Goal: Task Accomplishment & Management: Complete application form

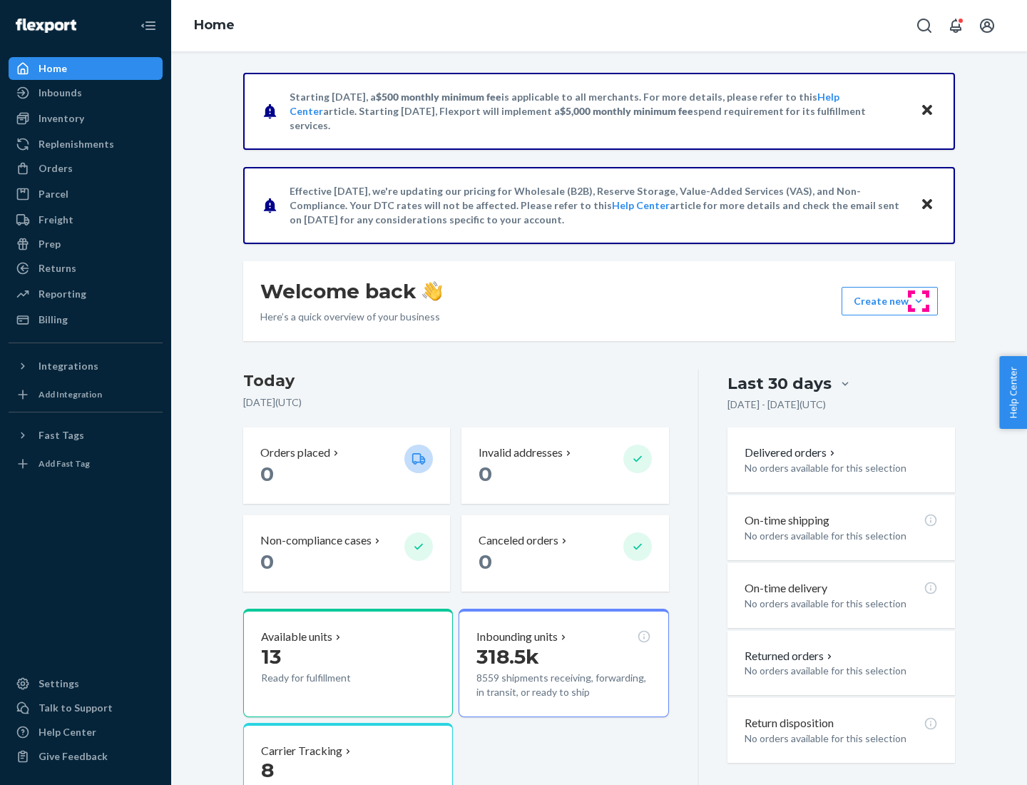
click at [919, 301] on button "Create new Create new inbound Create new order Create new product" at bounding box center [890, 301] width 96 height 29
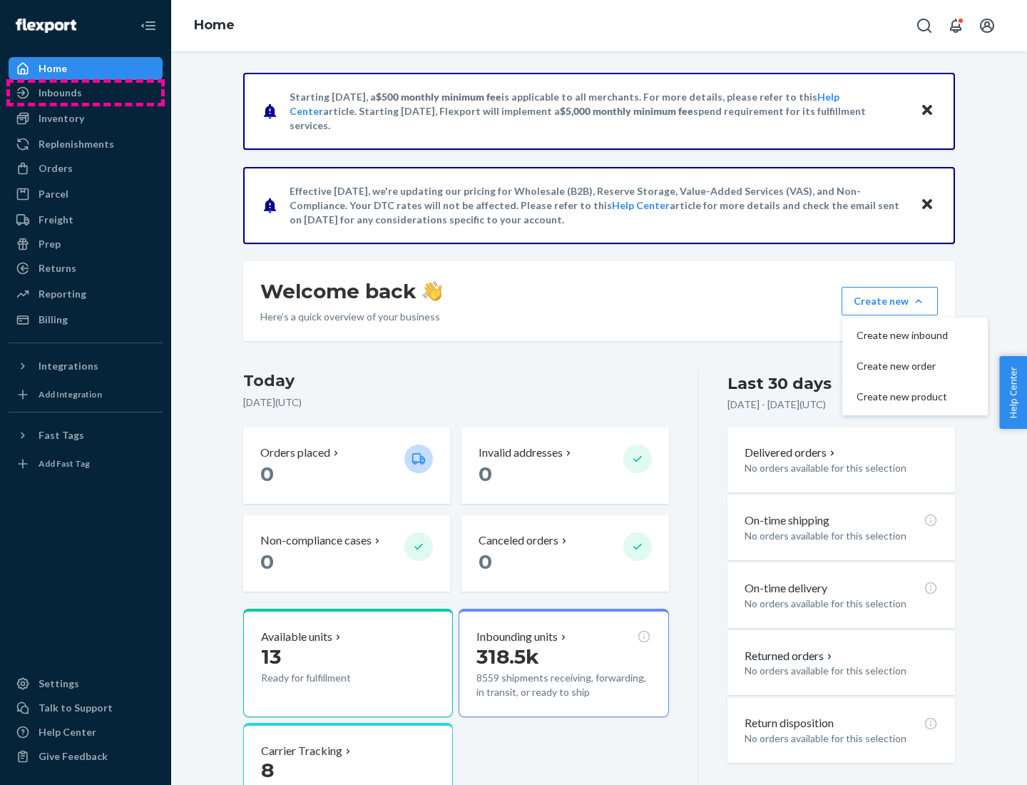
click at [86, 93] on div "Inbounds" at bounding box center [85, 93] width 151 height 20
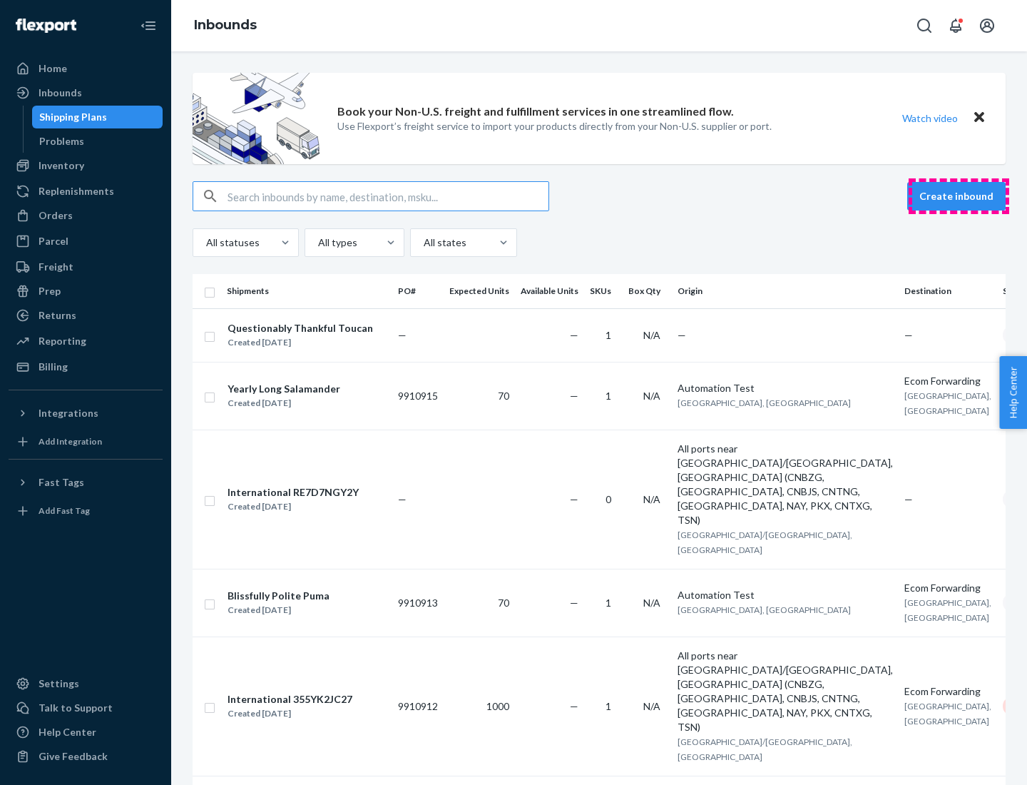
click at [959, 196] on button "Create inbound" at bounding box center [957, 196] width 98 height 29
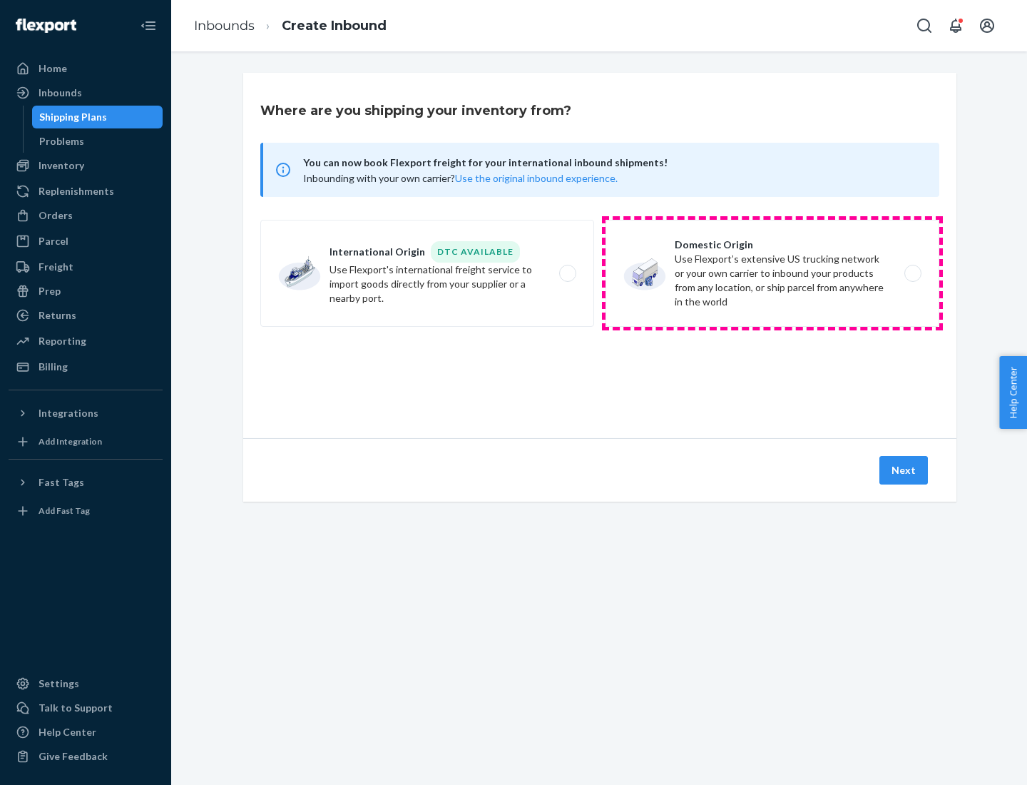
click at [773, 273] on label "Domestic Origin Use Flexport’s extensive US trucking network or your own carrie…" at bounding box center [773, 273] width 334 height 107
click at [913, 273] on input "Domestic Origin Use Flexport’s extensive US trucking network or your own carrie…" at bounding box center [917, 273] width 9 height 9
radio input "true"
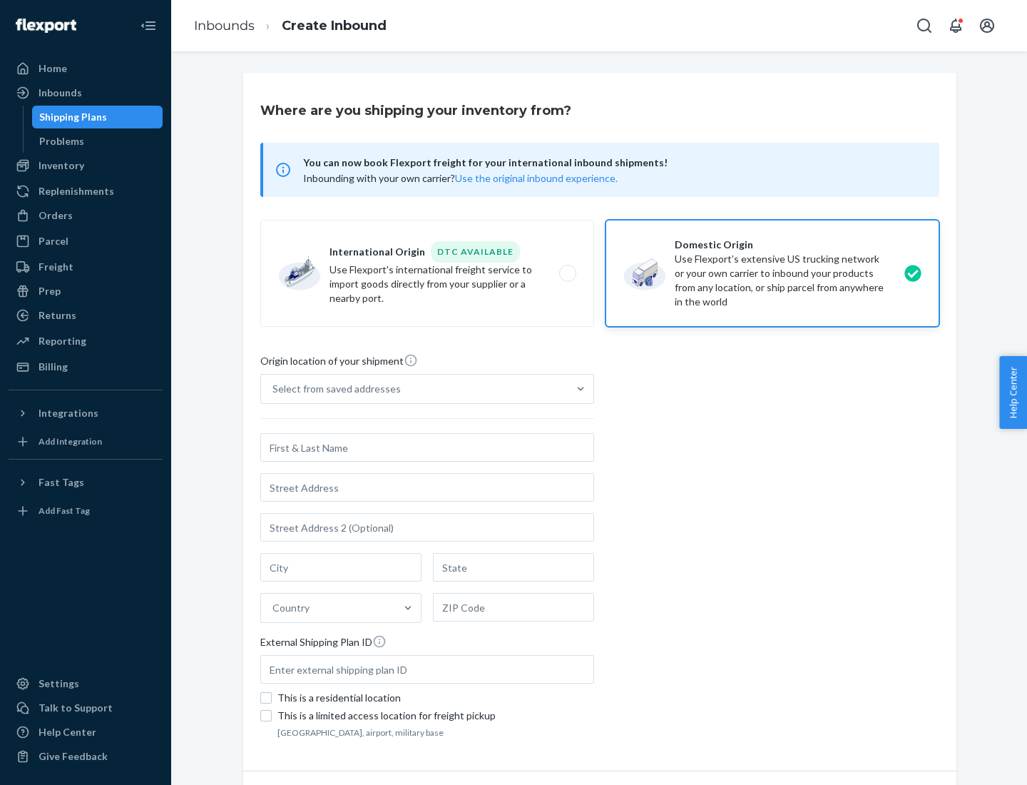
click at [333, 389] on div "Select from saved addresses" at bounding box center [337, 389] width 128 height 14
click at [274, 389] on input "Select from saved addresses" at bounding box center [273, 389] width 1 height 14
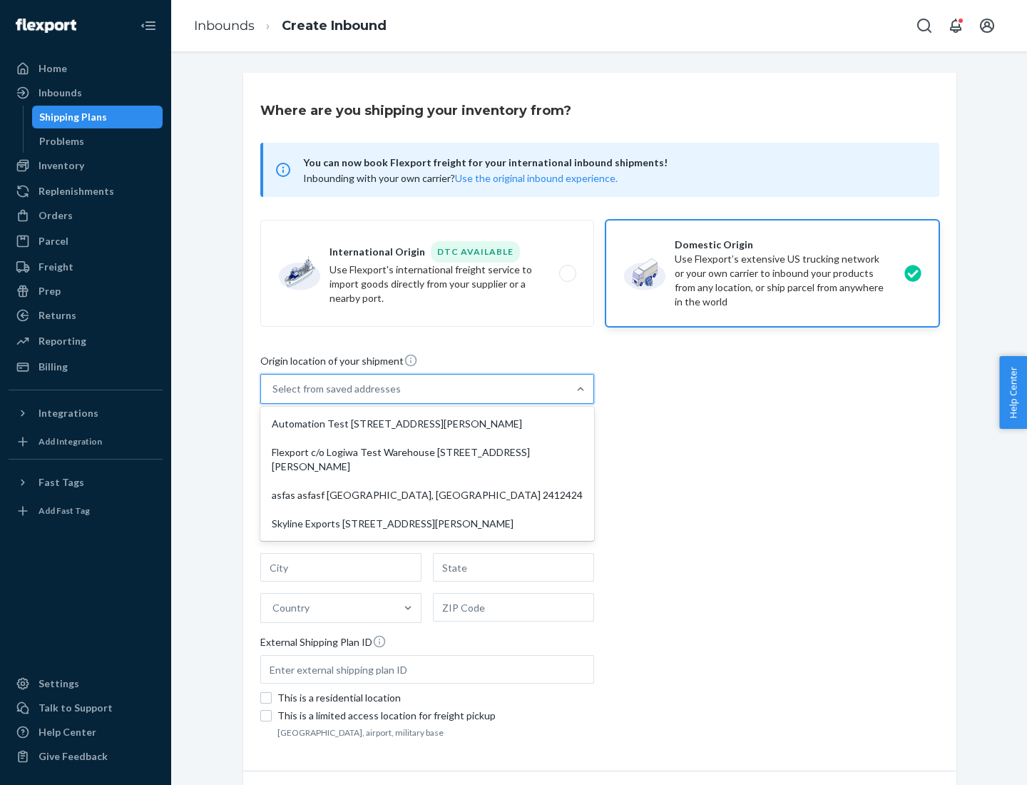
scroll to position [6, 0]
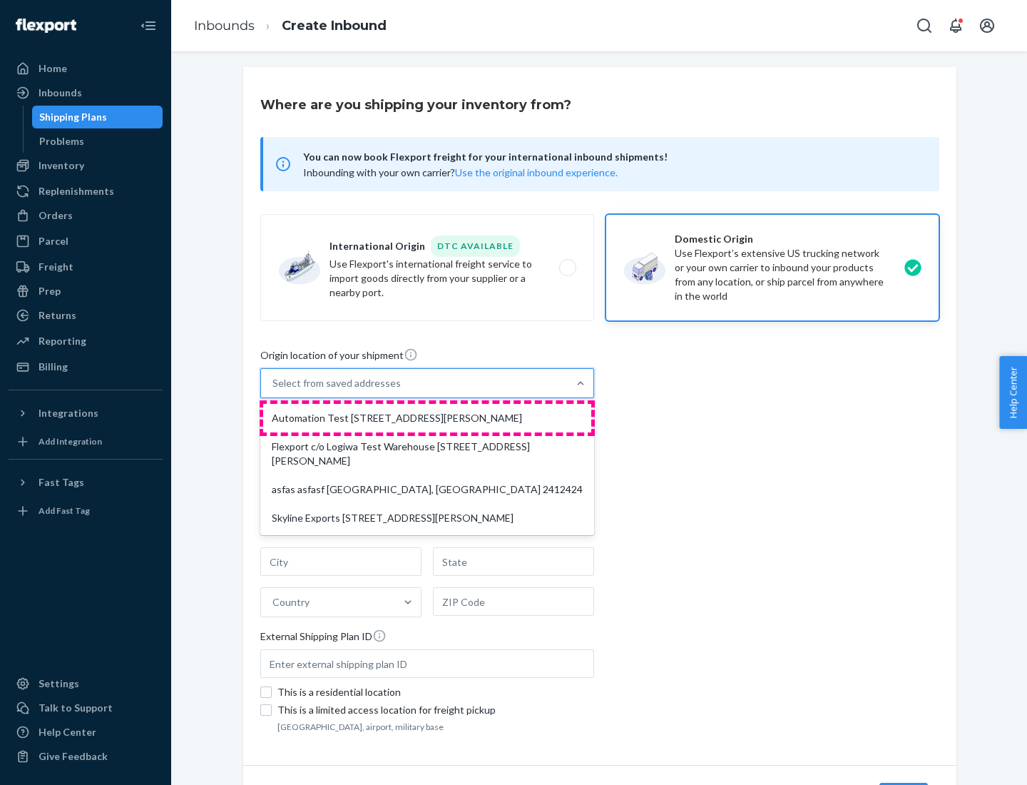
click at [427, 418] on div "Automation Test [STREET_ADDRESS][PERSON_NAME]" at bounding box center [427, 418] width 328 height 29
click at [274, 390] on input "option Automation Test [STREET_ADDRESS][PERSON_NAME] focused, 1 of 4. 4 results…" at bounding box center [273, 383] width 1 height 14
type input "Automation Test"
type input "9th Floor"
type input "[GEOGRAPHIC_DATA]"
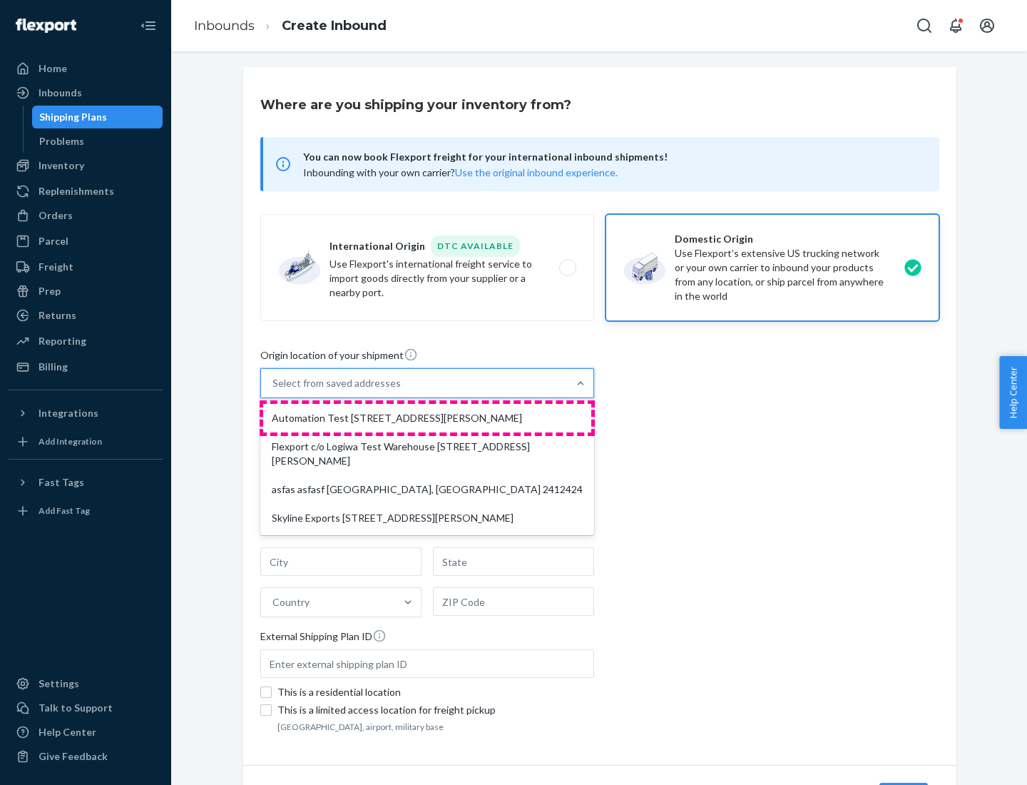
type input "CA"
type input "94104"
type input "[STREET_ADDRESS][PERSON_NAME]"
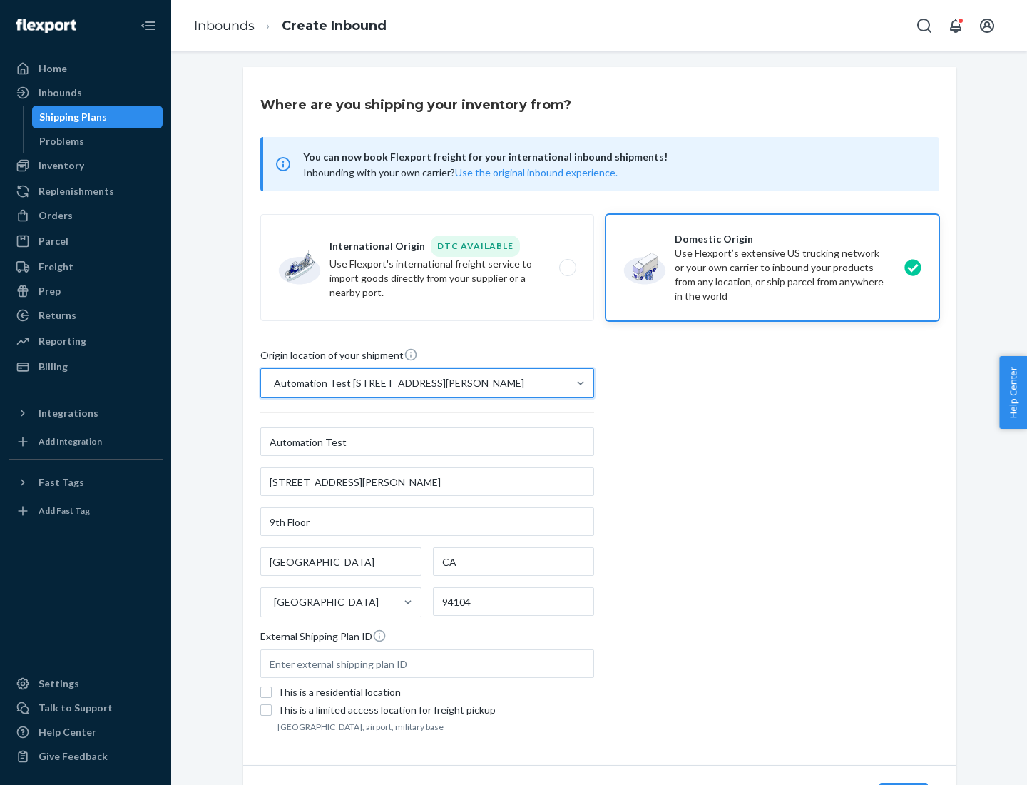
scroll to position [83, 0]
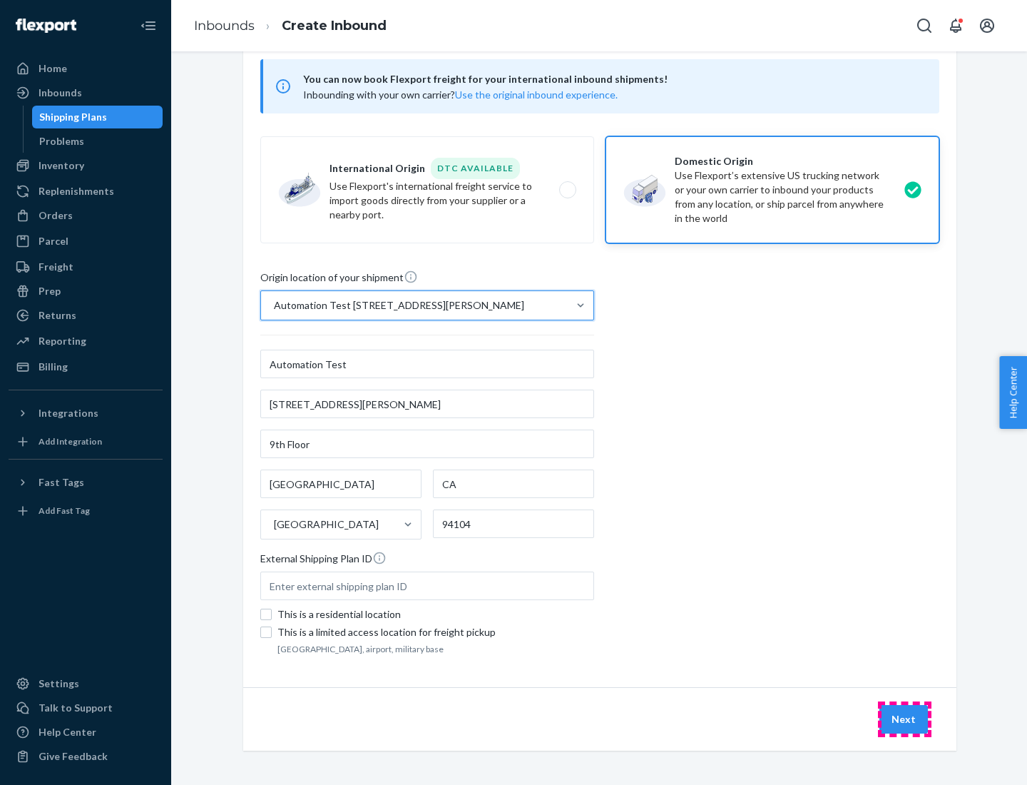
click at [905, 719] on button "Next" at bounding box center [904, 719] width 49 height 29
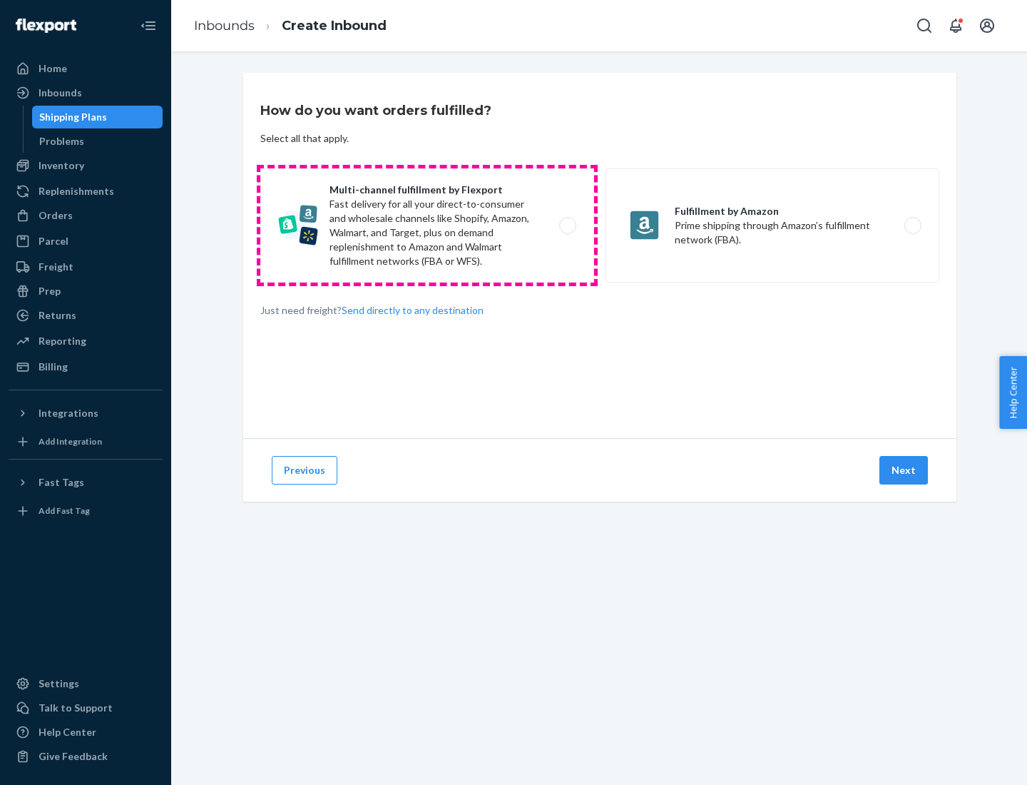
click at [427, 225] on label "Multi-channel fulfillment by Flexport Fast delivery for all your direct-to-cons…" at bounding box center [427, 225] width 334 height 114
click at [567, 225] on input "Multi-channel fulfillment by Flexport Fast delivery for all your direct-to-cons…" at bounding box center [571, 225] width 9 height 9
radio input "true"
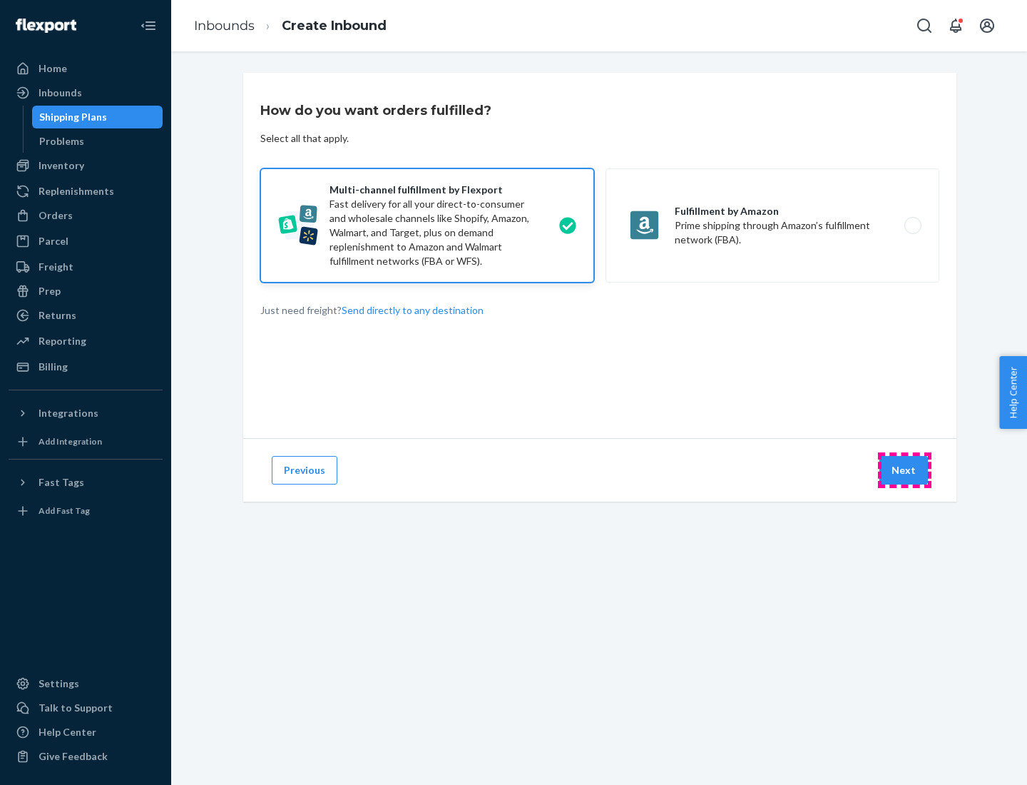
click at [905, 470] on button "Next" at bounding box center [904, 470] width 49 height 29
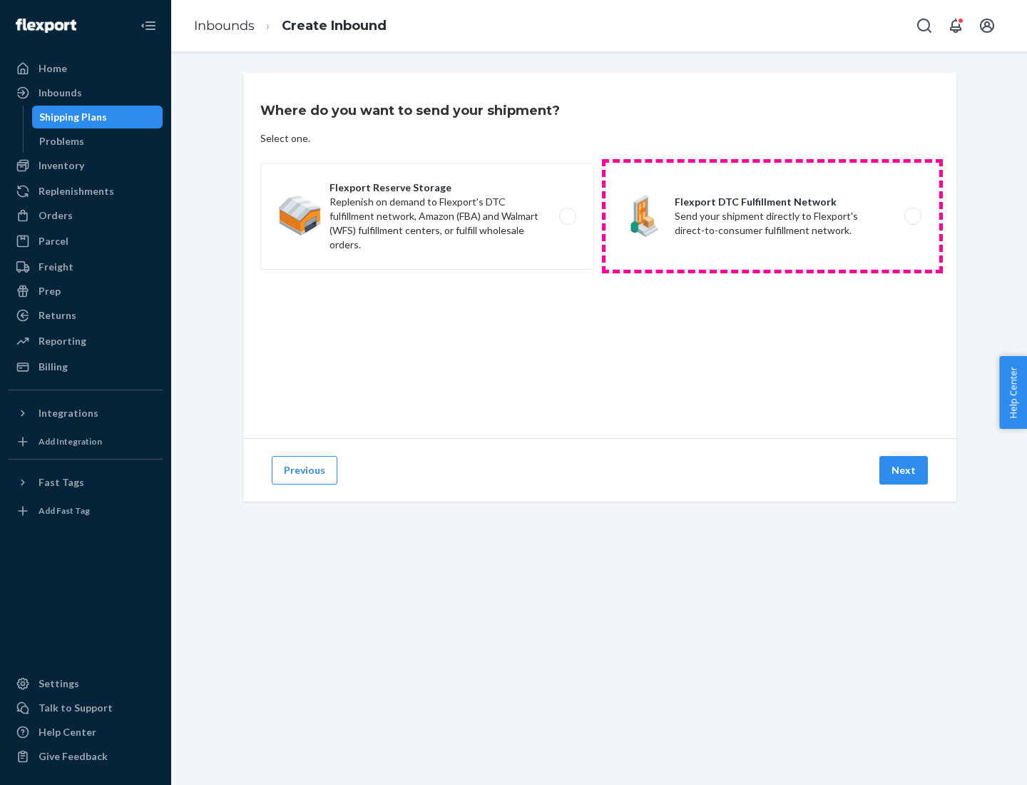
click at [773, 216] on label "Flexport DTC Fulfillment Network Send your shipment directly to Flexport's dire…" at bounding box center [773, 216] width 334 height 107
click at [913, 216] on input "Flexport DTC Fulfillment Network Send your shipment directly to Flexport's dire…" at bounding box center [917, 216] width 9 height 9
radio input "true"
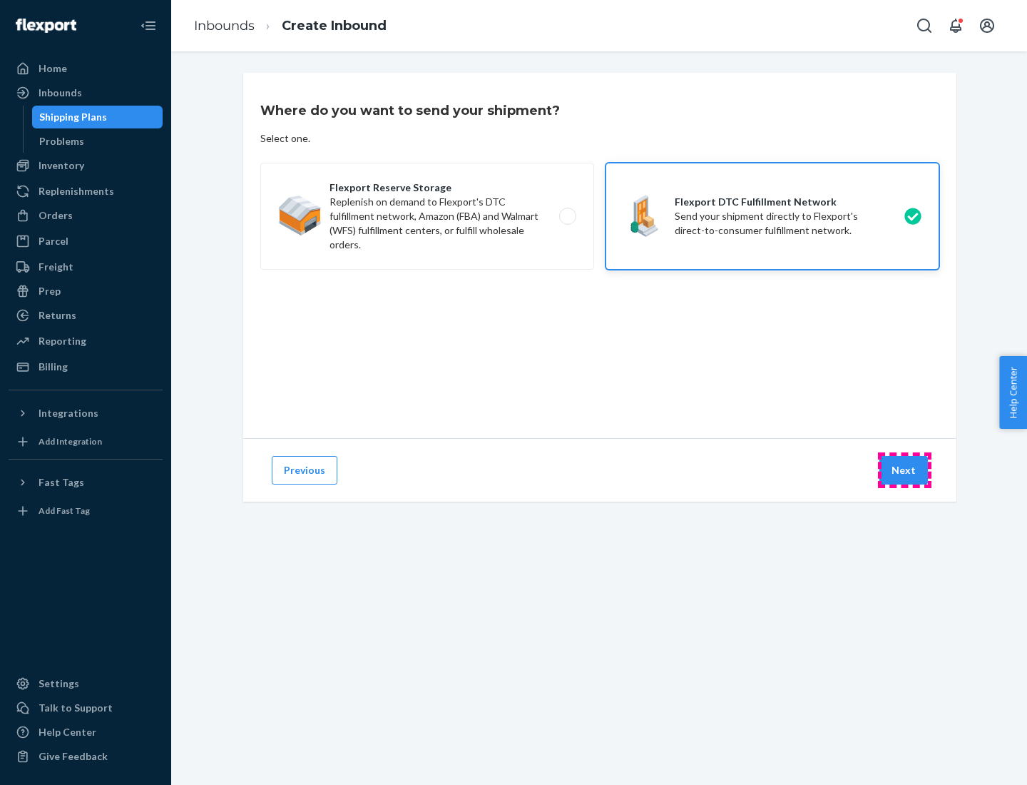
click at [905, 470] on button "Next" at bounding box center [904, 470] width 49 height 29
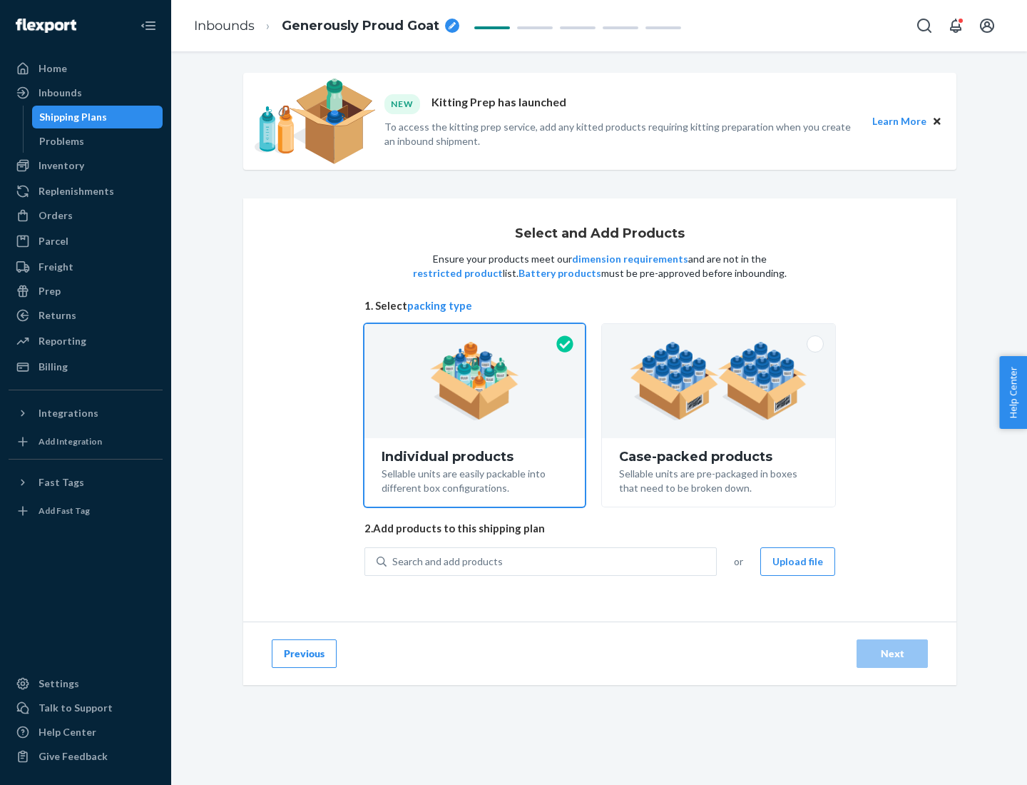
click at [719, 381] on img at bounding box center [719, 381] width 178 height 78
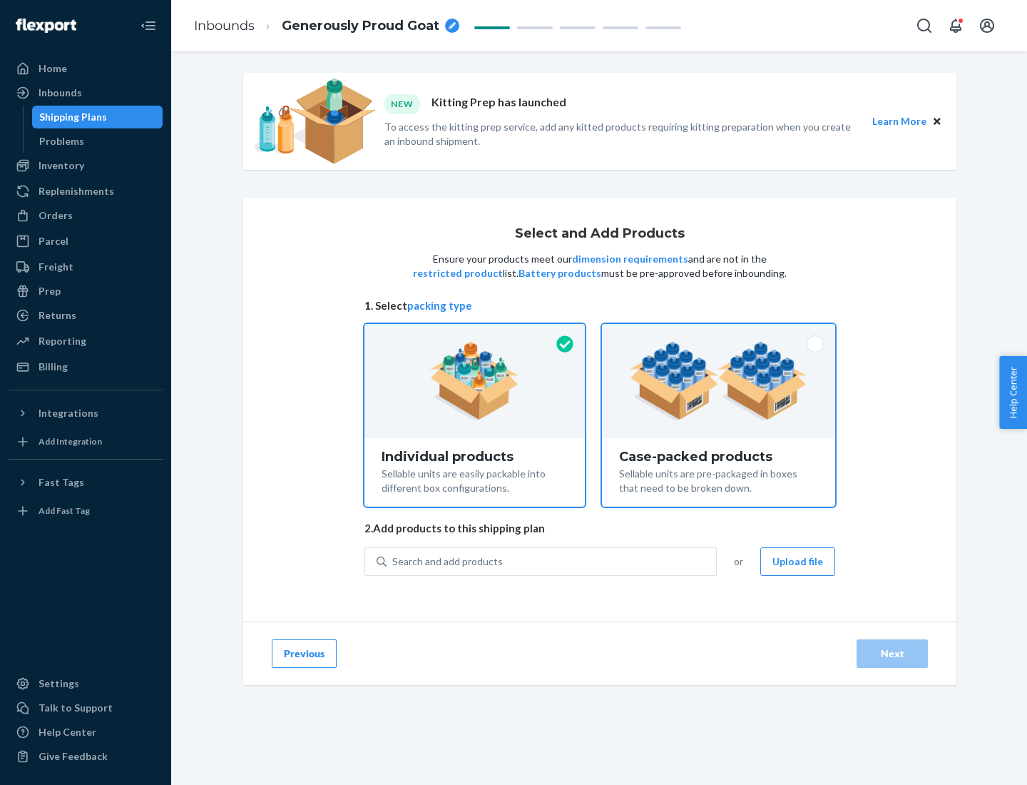
click at [719, 333] on input "Case-packed products Sellable units are pre-packaged in boxes that need to be b…" at bounding box center [718, 328] width 9 height 9
radio input "true"
radio input "false"
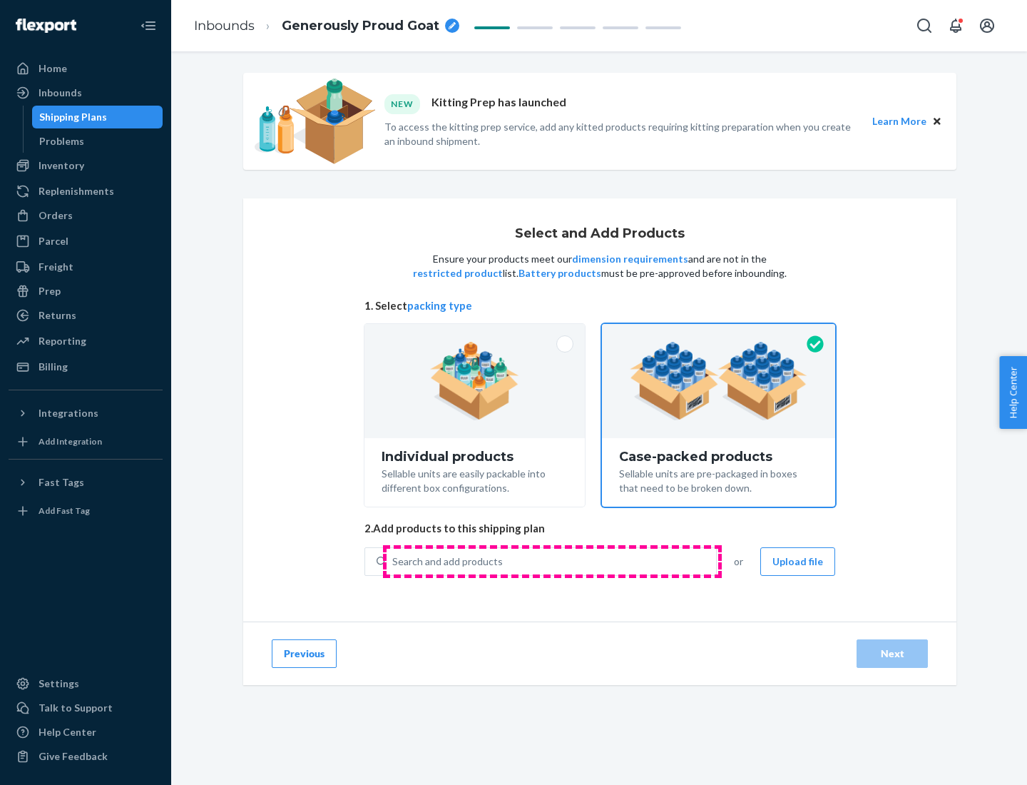
click at [552, 561] on div "Search and add products" at bounding box center [552, 562] width 330 height 26
click at [394, 561] on input "Search and add products" at bounding box center [392, 561] width 1 height 14
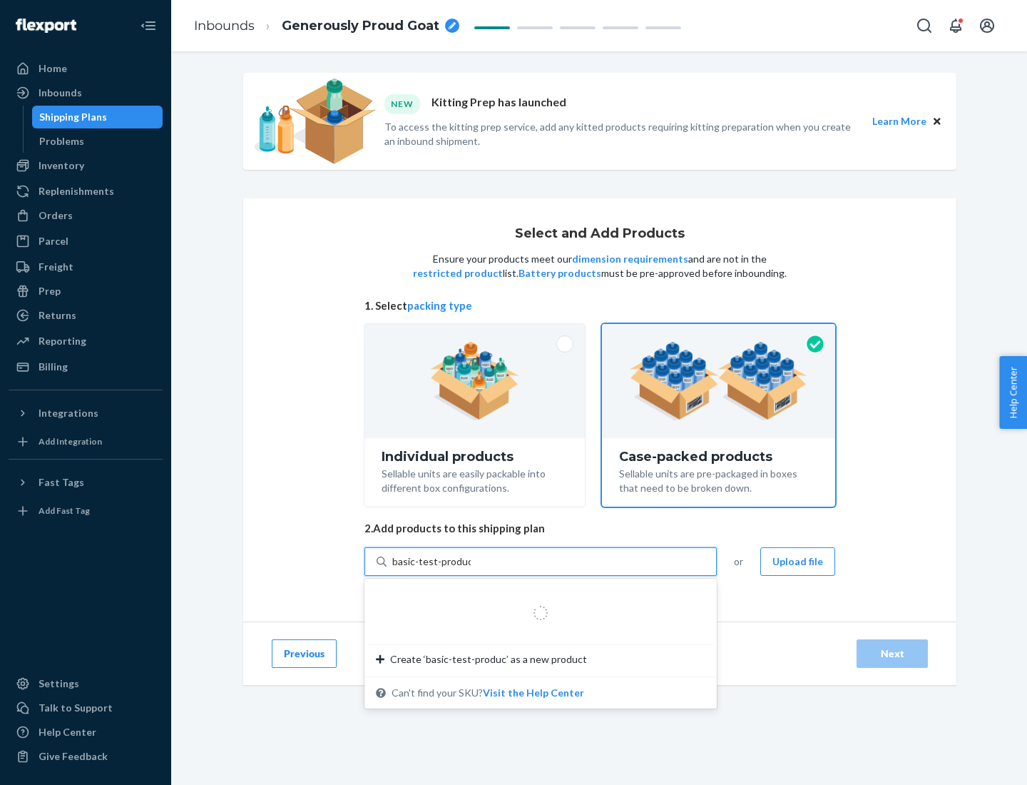
type input "basic-test-product-1"
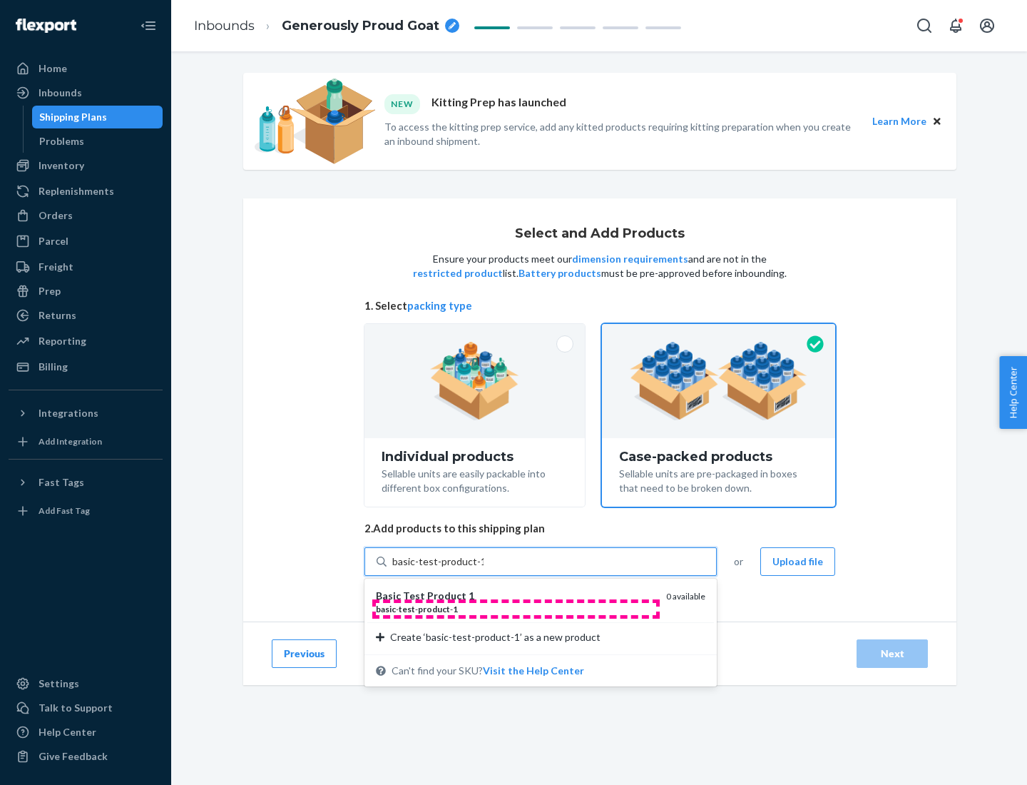
click at [516, 609] on div "basic - test - product - 1" at bounding box center [515, 609] width 279 height 12
click at [484, 569] on input "basic-test-product-1" at bounding box center [437, 561] width 91 height 14
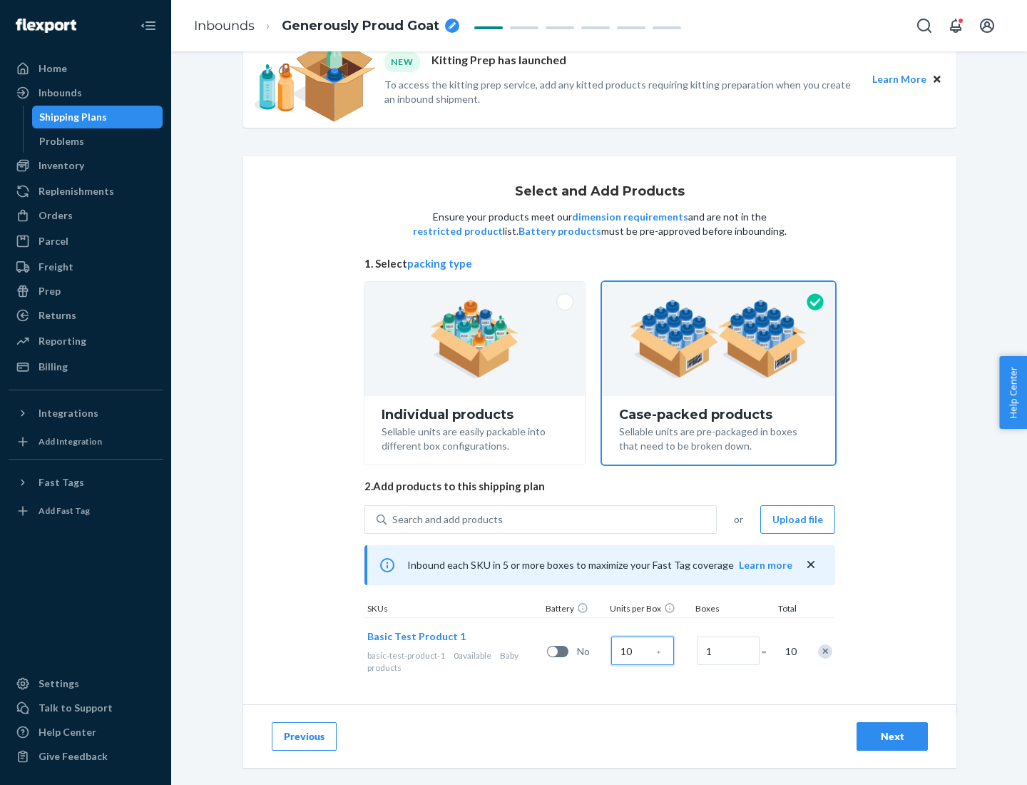
scroll to position [51, 0]
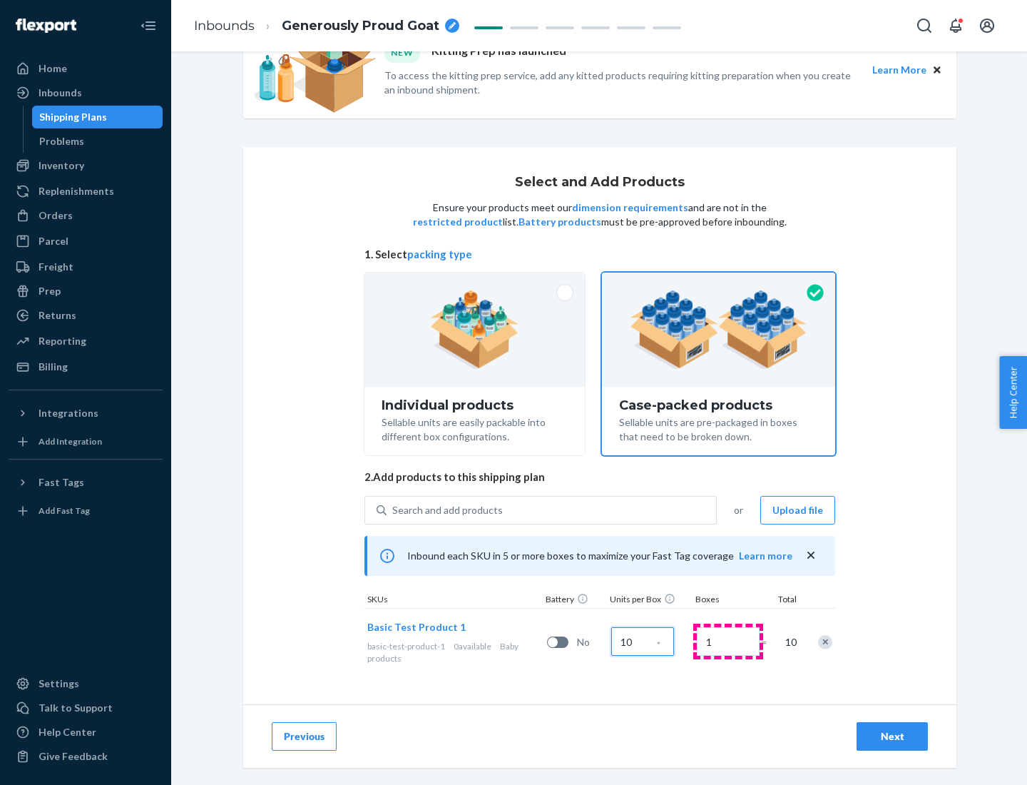
type input "10"
type input "7"
click at [893, 736] on div "Next" at bounding box center [892, 736] width 47 height 14
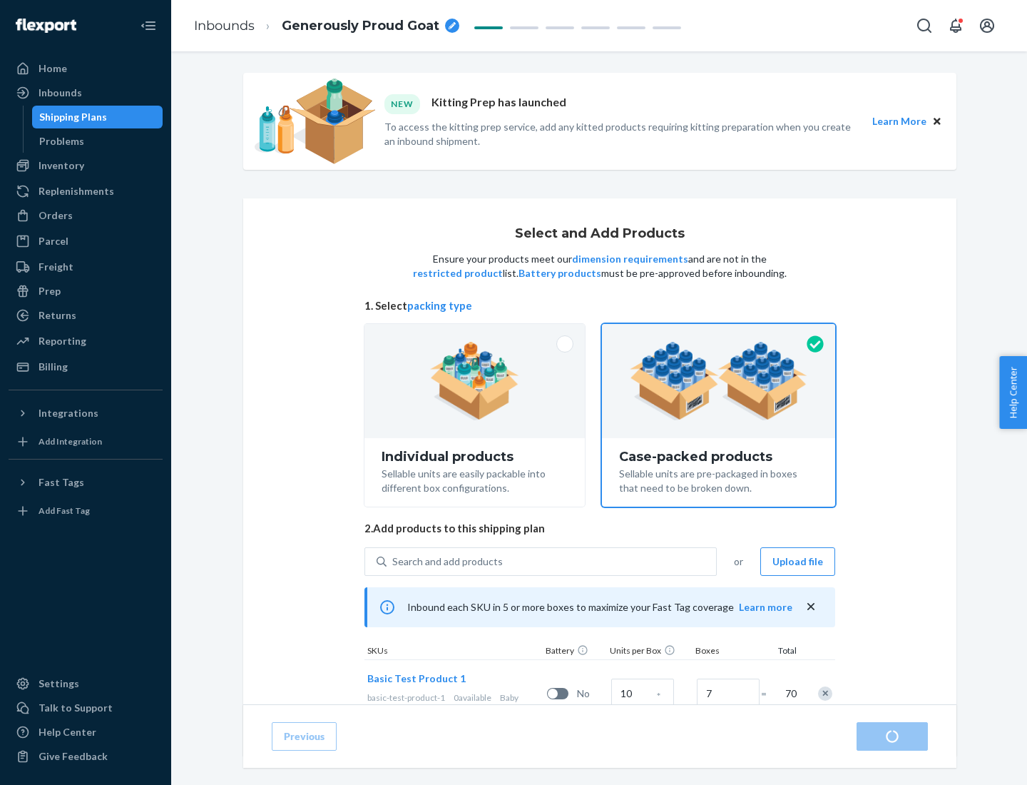
radio input "true"
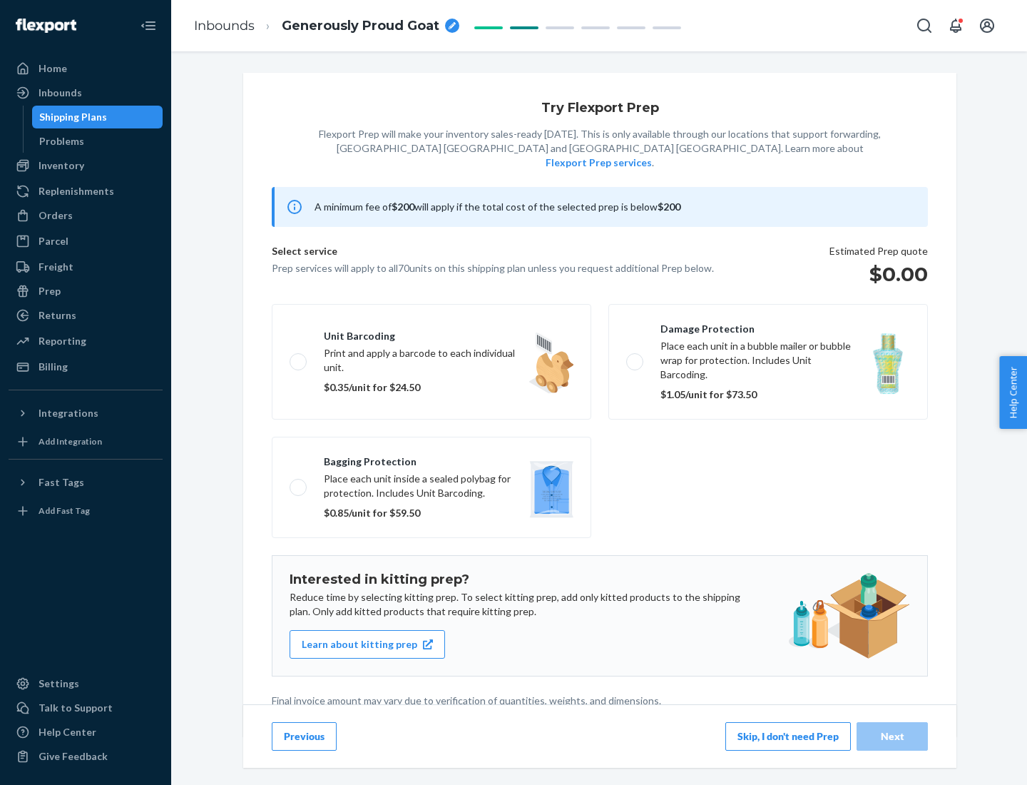
scroll to position [4, 0]
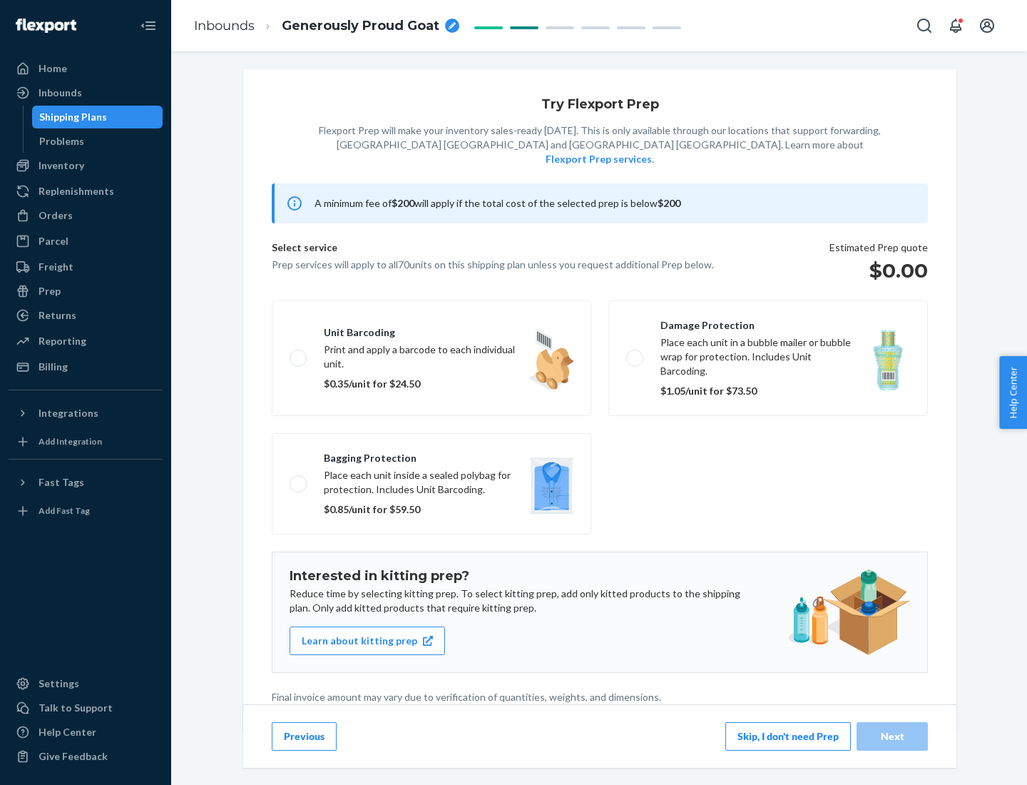
click at [432, 455] on label "Bagging protection Place each unit inside a sealed polybag for protection. Incl…" at bounding box center [432, 483] width 320 height 101
click at [299, 479] on input "Bagging protection Place each unit inside a sealed polybag for protection. Incl…" at bounding box center [294, 483] width 9 height 9
checkbox input "true"
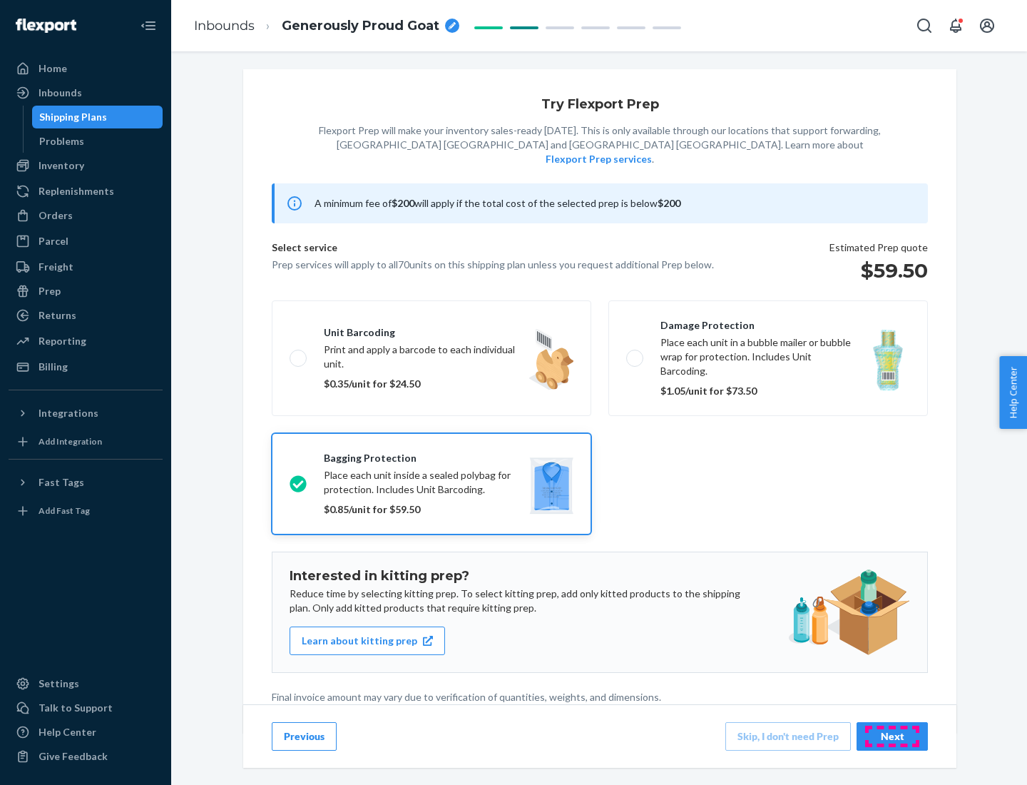
click at [893, 736] on div "Next" at bounding box center [892, 736] width 47 height 14
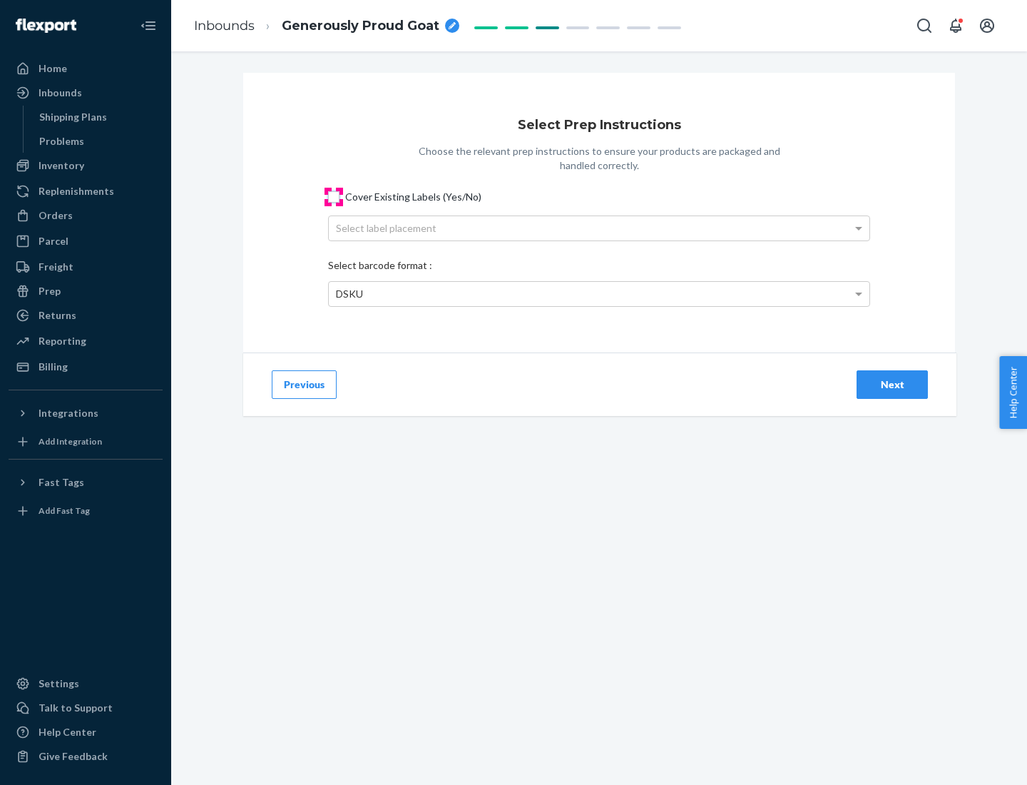
click at [334, 196] on input "Cover Existing Labels (Yes/No)" at bounding box center [333, 196] width 11 height 11
checkbox input "true"
click at [599, 228] on div "Select label placement" at bounding box center [599, 228] width 541 height 24
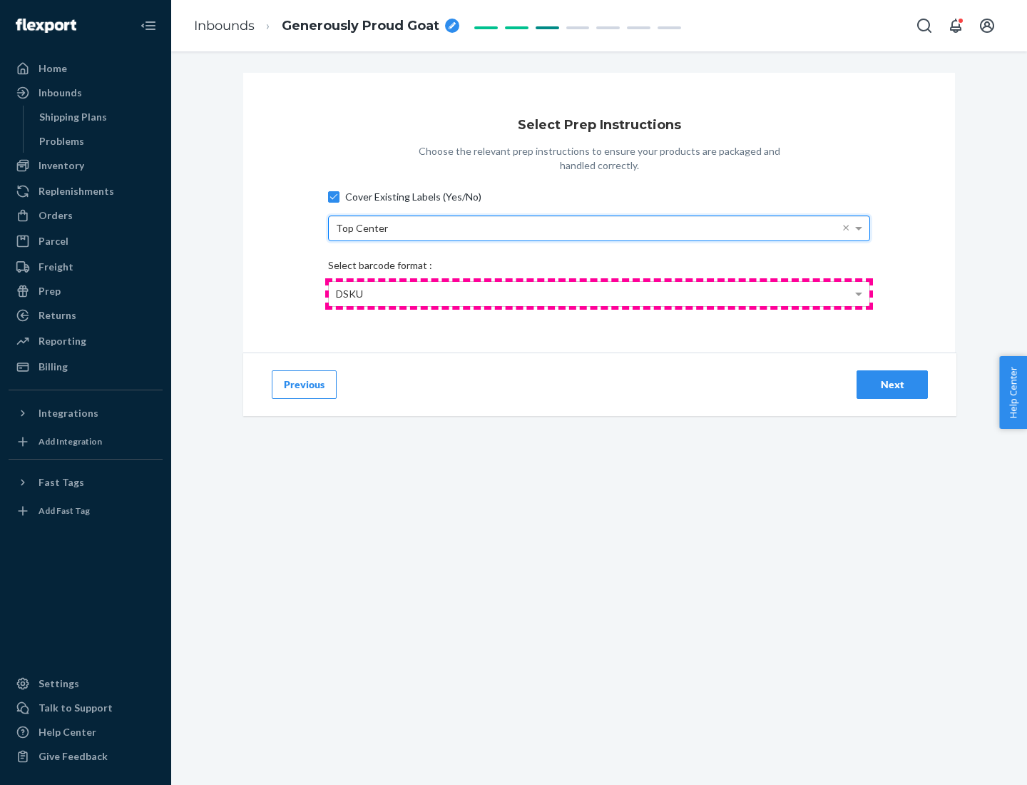
click at [599, 293] on div "DSKU" at bounding box center [599, 294] width 541 height 24
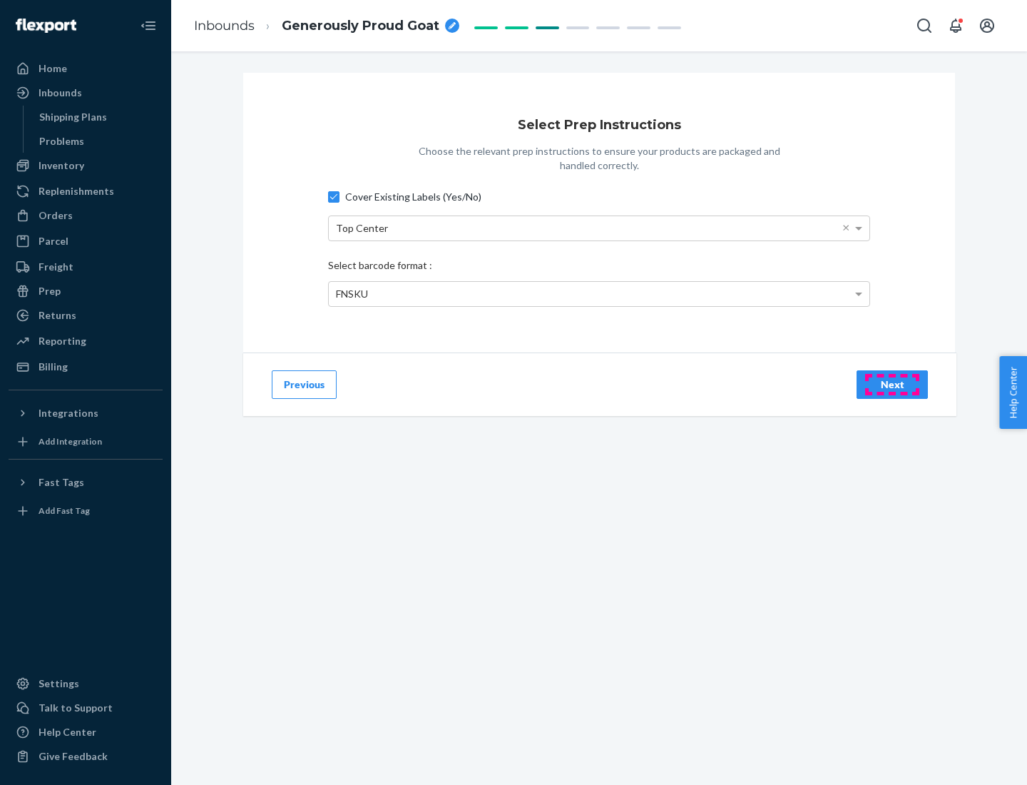
click at [893, 384] on div "Next" at bounding box center [892, 384] width 47 height 14
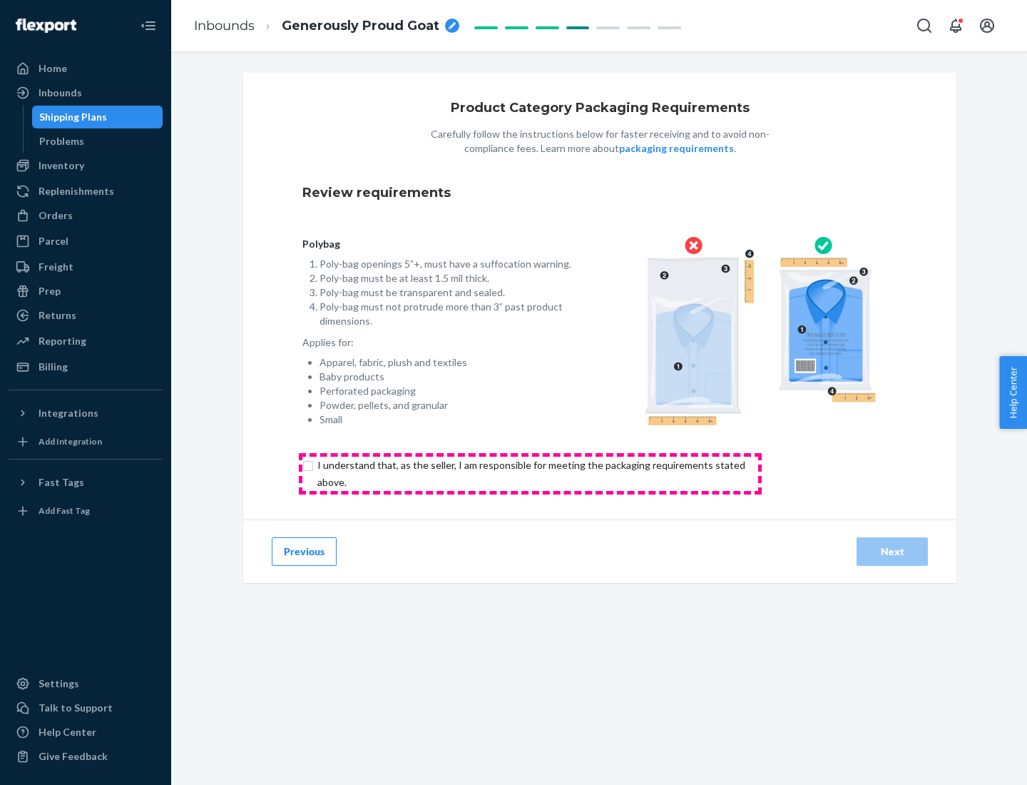
click at [530, 473] on input "checkbox" at bounding box center [540, 474] width 474 height 34
checkbox input "true"
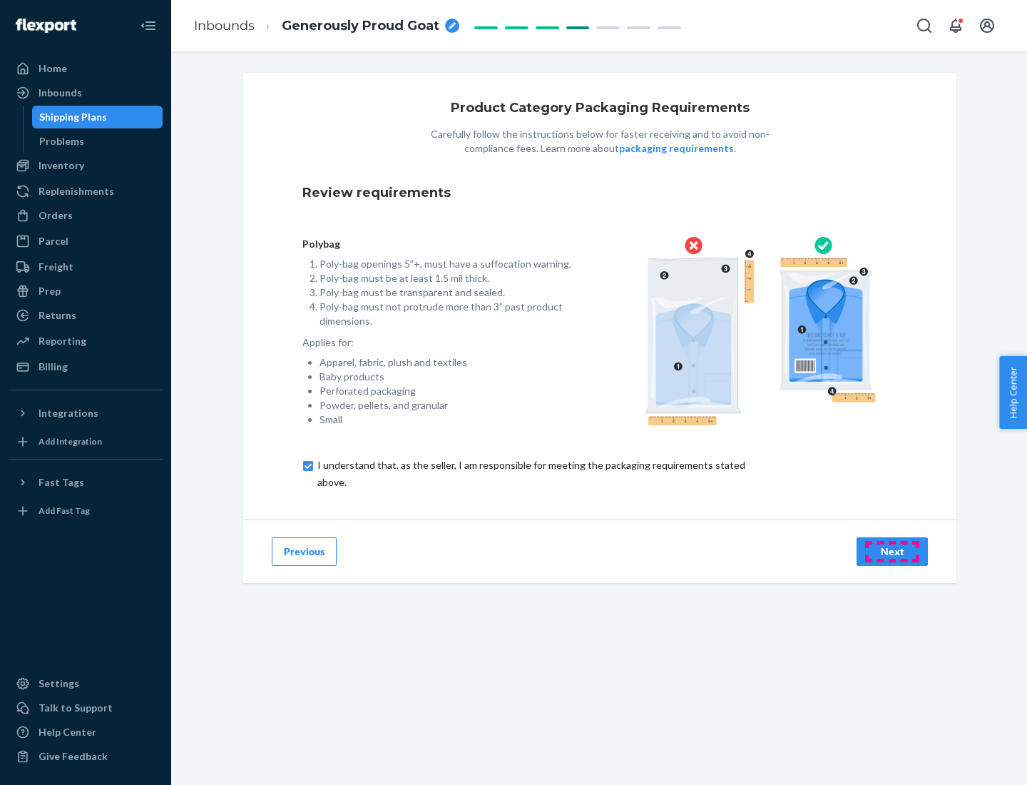
click at [893, 551] on div "Next" at bounding box center [892, 551] width 47 height 14
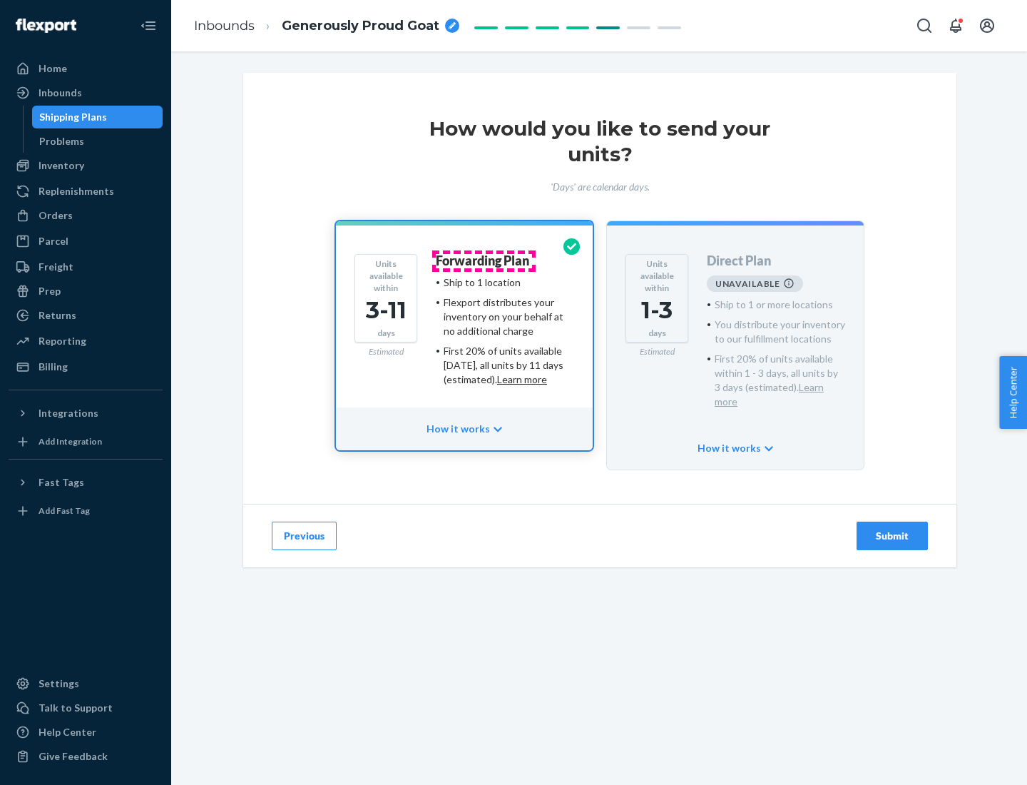
click at [484, 260] on h4 "Forwarding Plan" at bounding box center [482, 261] width 93 height 14
click at [893, 529] on div "Submit" at bounding box center [892, 536] width 47 height 14
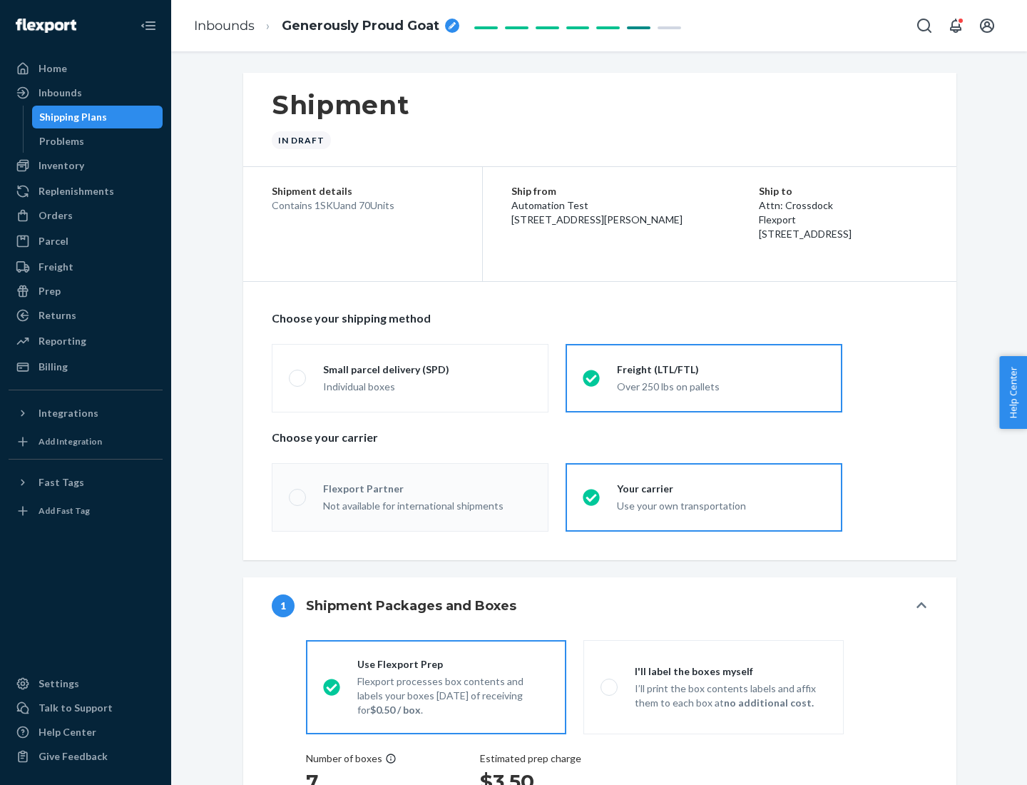
radio input "true"
radio input "false"
radio input "true"
radio input "false"
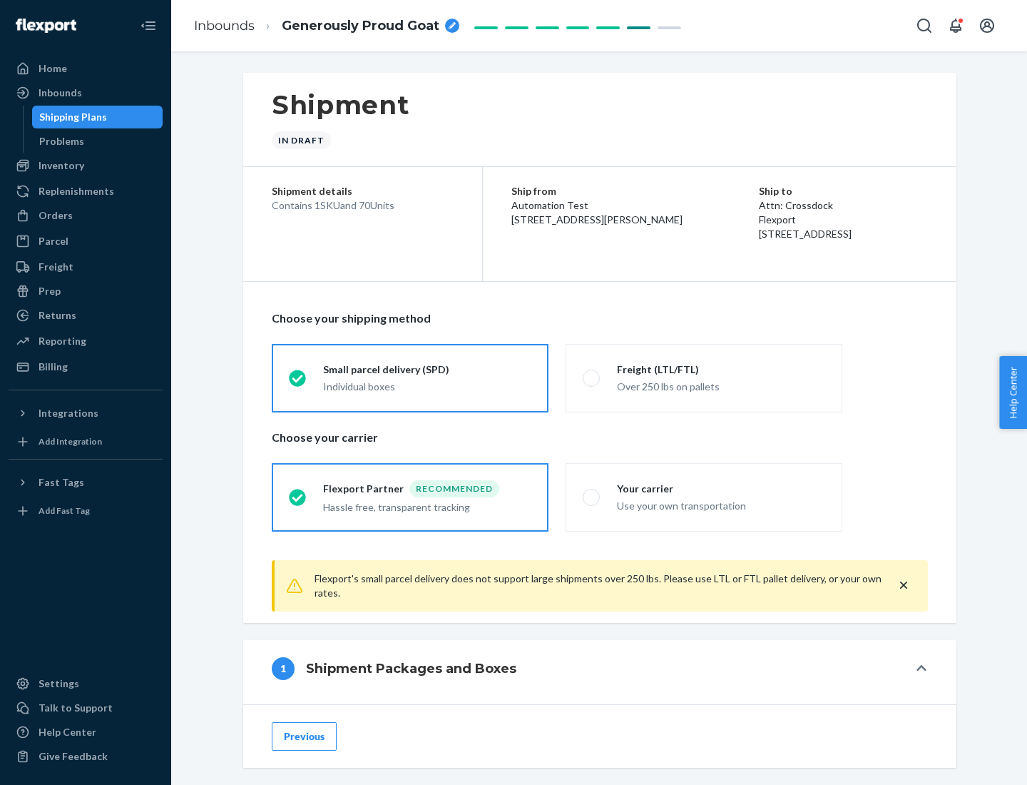
click at [704, 377] on div "Over 250 lbs on pallets" at bounding box center [721, 385] width 208 height 17
click at [592, 377] on input "Freight (LTL/FTL) Over 250 lbs on pallets" at bounding box center [587, 377] width 9 height 9
radio input "true"
radio input "false"
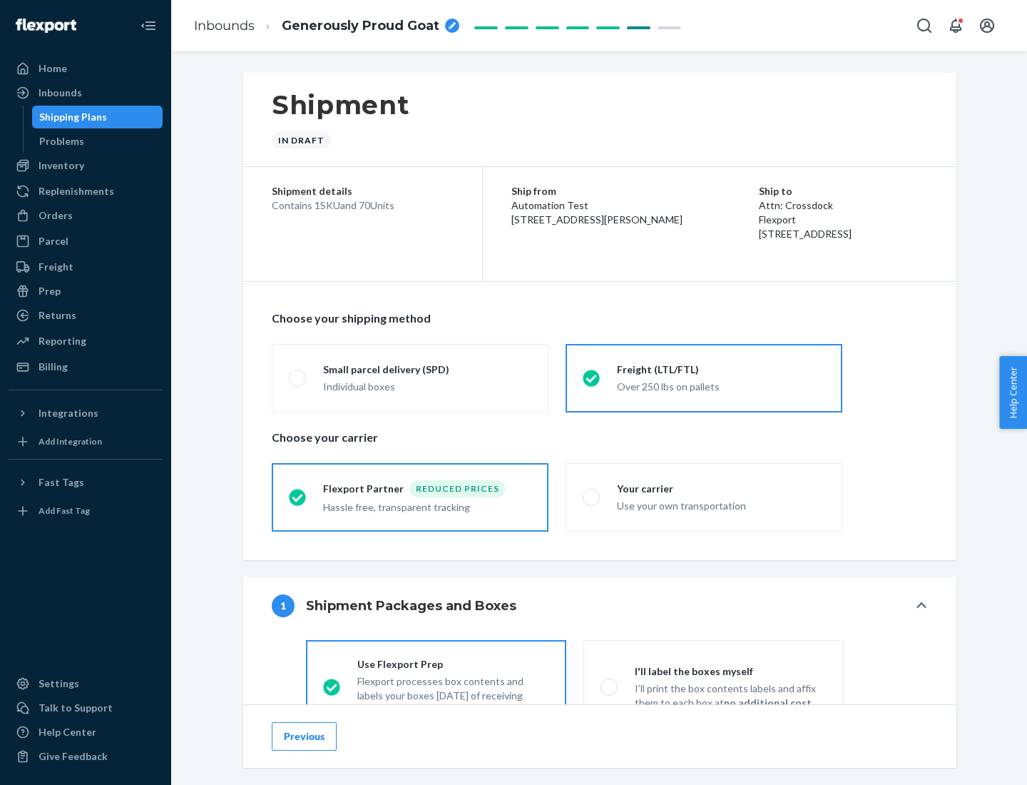
scroll to position [79, 0]
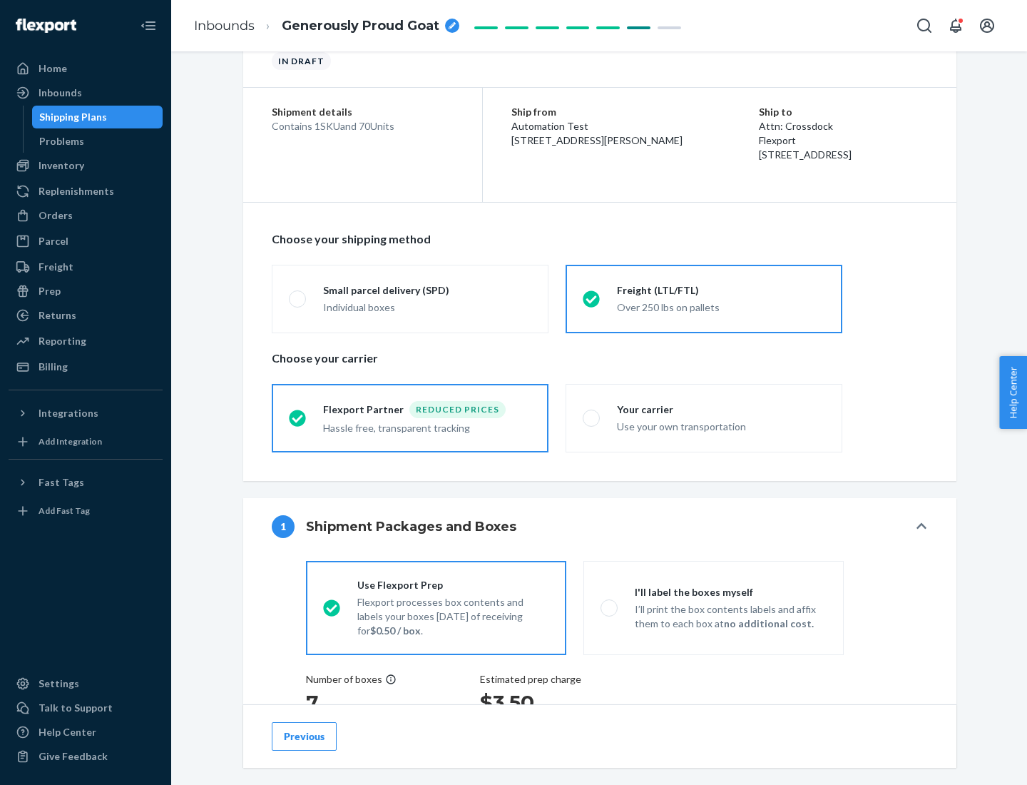
click at [704, 417] on div "Use your own transportation" at bounding box center [721, 425] width 208 height 17
click at [592, 417] on input "Your carrier Use your own transportation" at bounding box center [587, 417] width 9 height 9
radio input "true"
radio input "false"
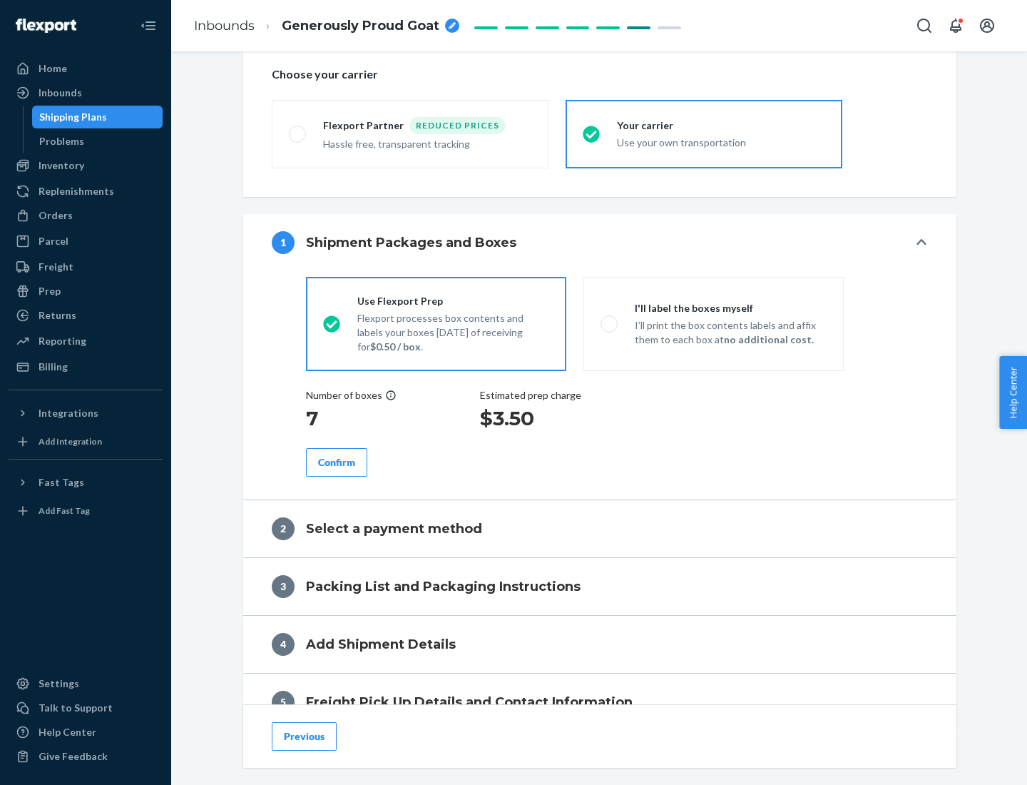
scroll to position [269, 0]
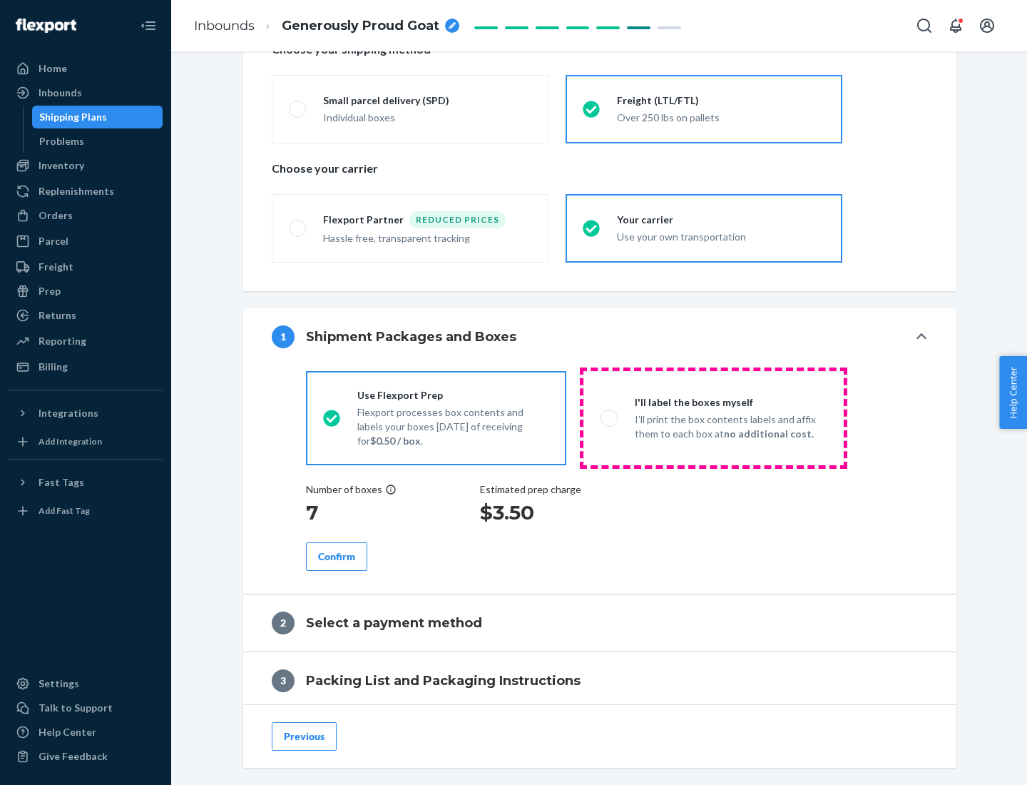
click at [714, 417] on p "I’ll print the box contents labels and affix them to each box at no additional …" at bounding box center [731, 426] width 192 height 29
click at [610, 417] on input "I'll label the boxes myself I’ll print the box contents labels and affix them t…" at bounding box center [605, 417] width 9 height 9
radio input "true"
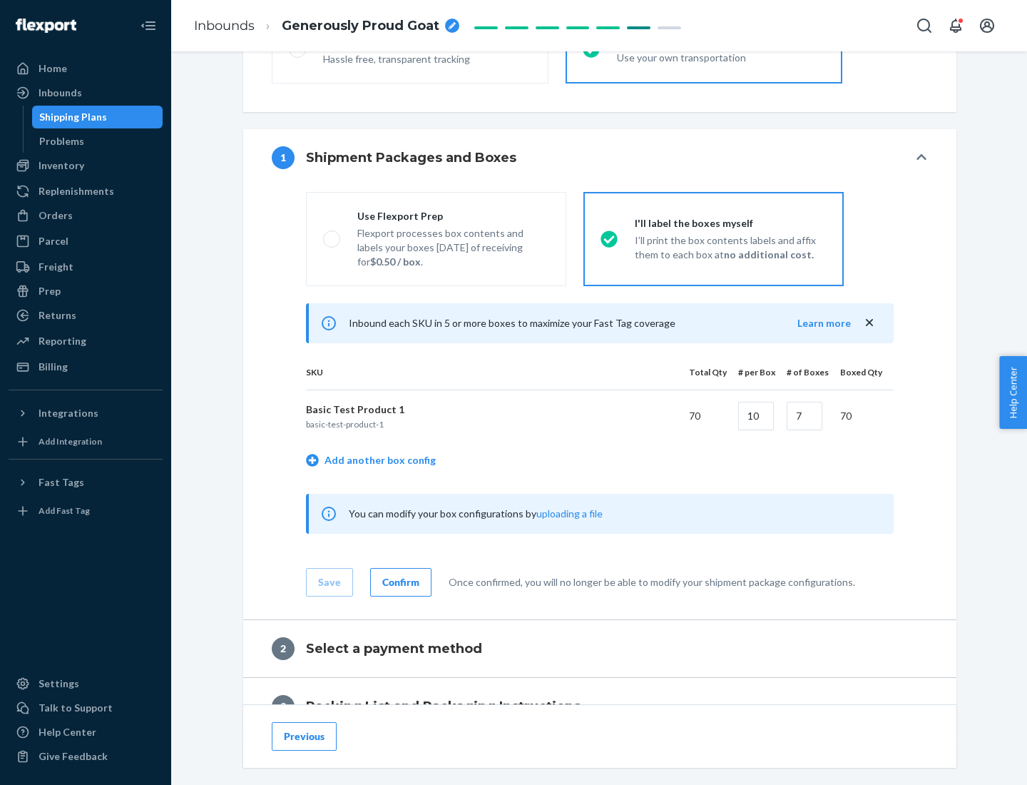
scroll to position [246, 0]
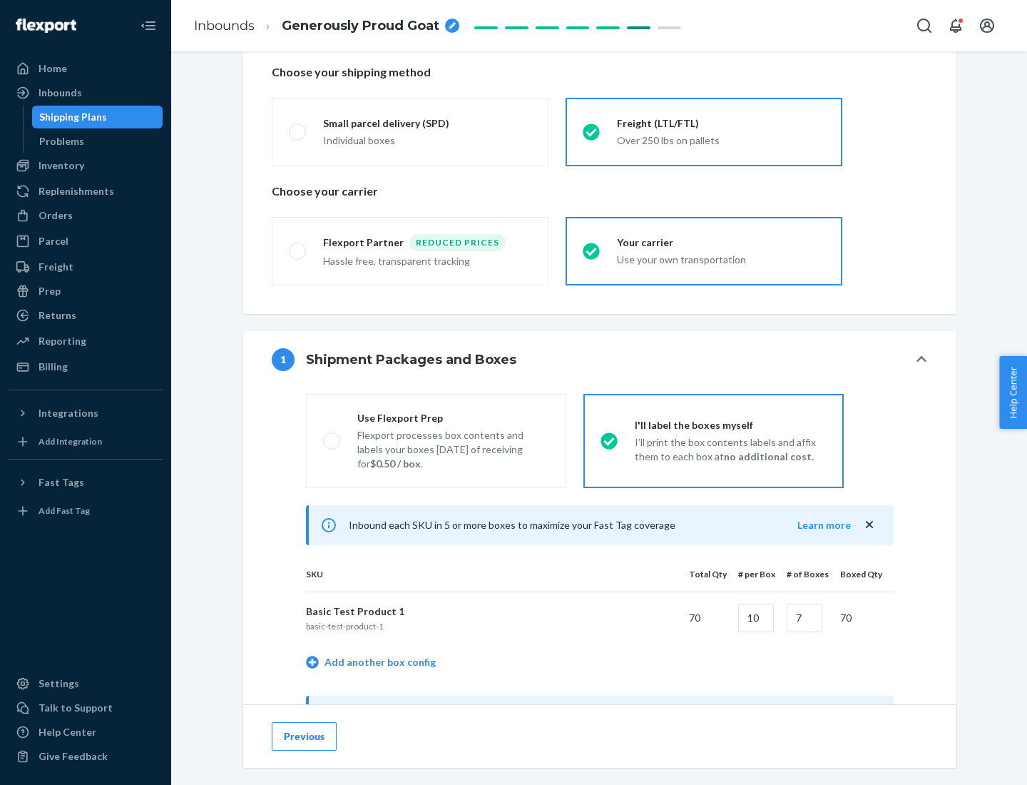
click at [453, 417] on div "Use Flexport Prep" at bounding box center [453, 418] width 192 height 14
click at [332, 436] on input "Use Flexport Prep Flexport processes box contents and labels your boxes [DATE] …" at bounding box center [327, 440] width 9 height 9
radio input "true"
radio input "false"
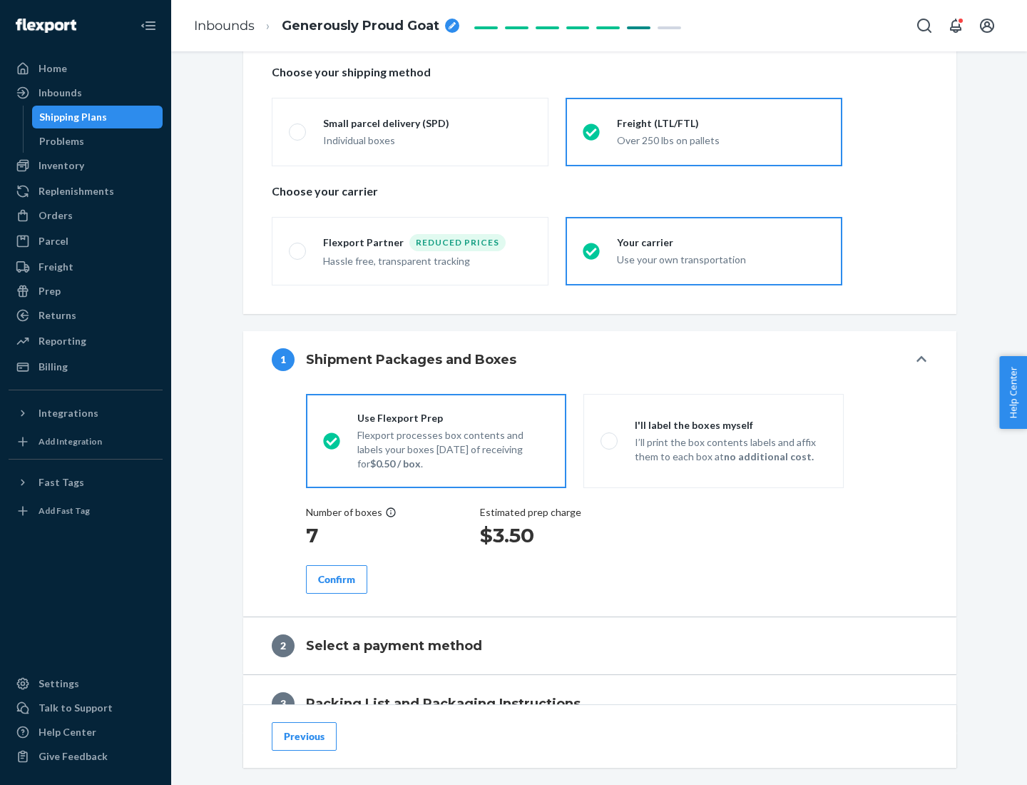
scroll to position [407, 0]
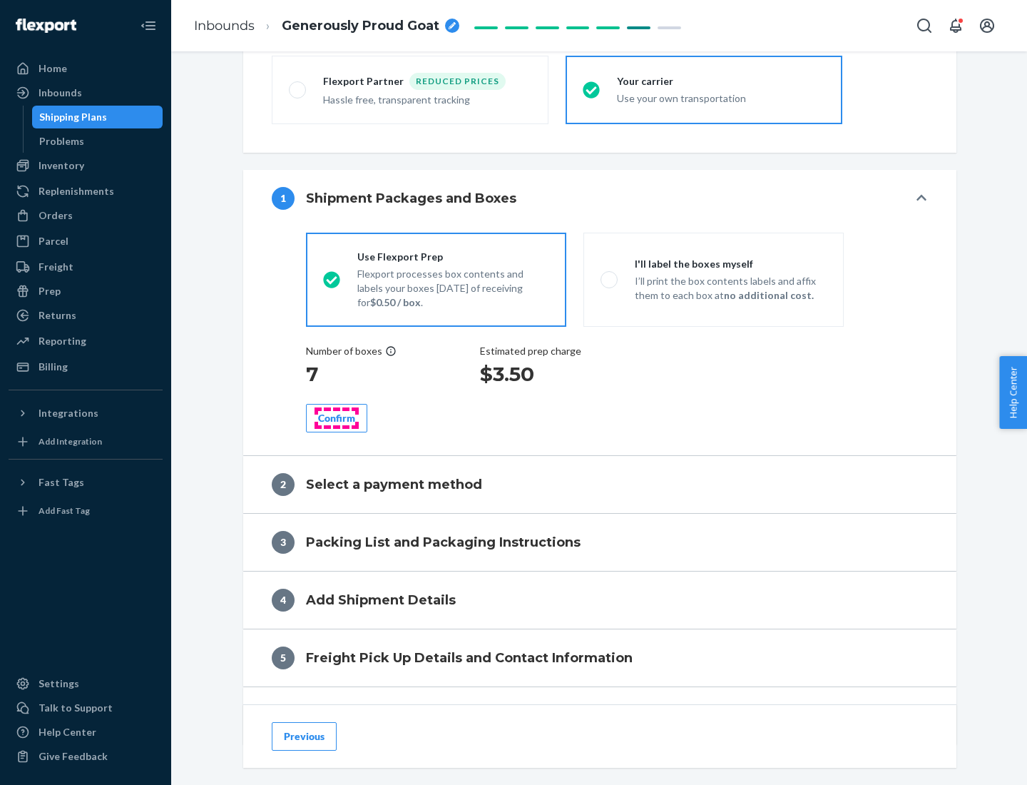
click at [337, 417] on div "Confirm" at bounding box center [336, 418] width 37 height 14
radio input "false"
